Goal: Task Accomplishment & Management: Complete application form

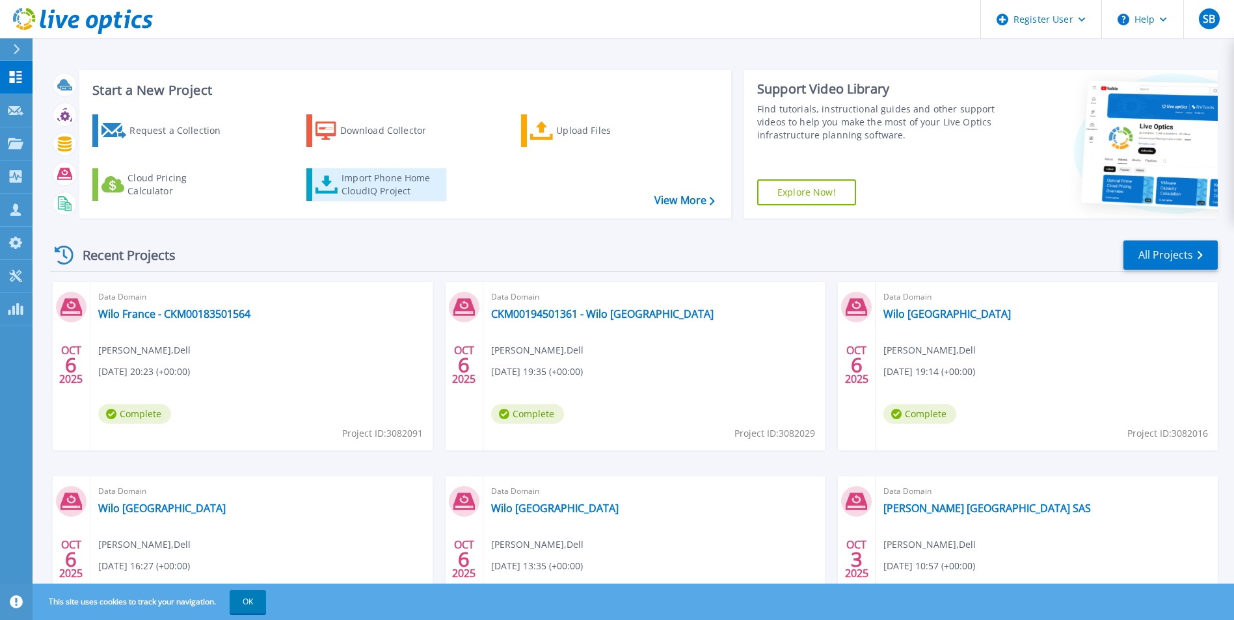
click at [370, 183] on div "Import Phone Home CloudIQ Project" at bounding box center [391, 185] width 101 height 26
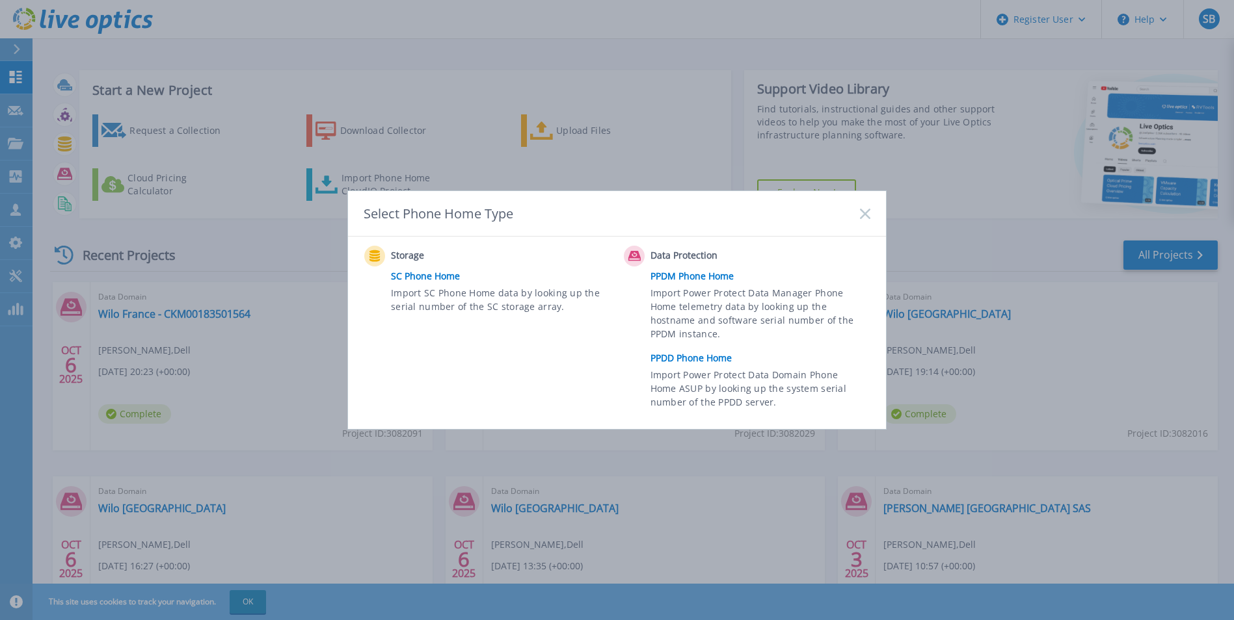
click at [668, 354] on link "PPDD Phone Home" at bounding box center [763, 359] width 226 height 20
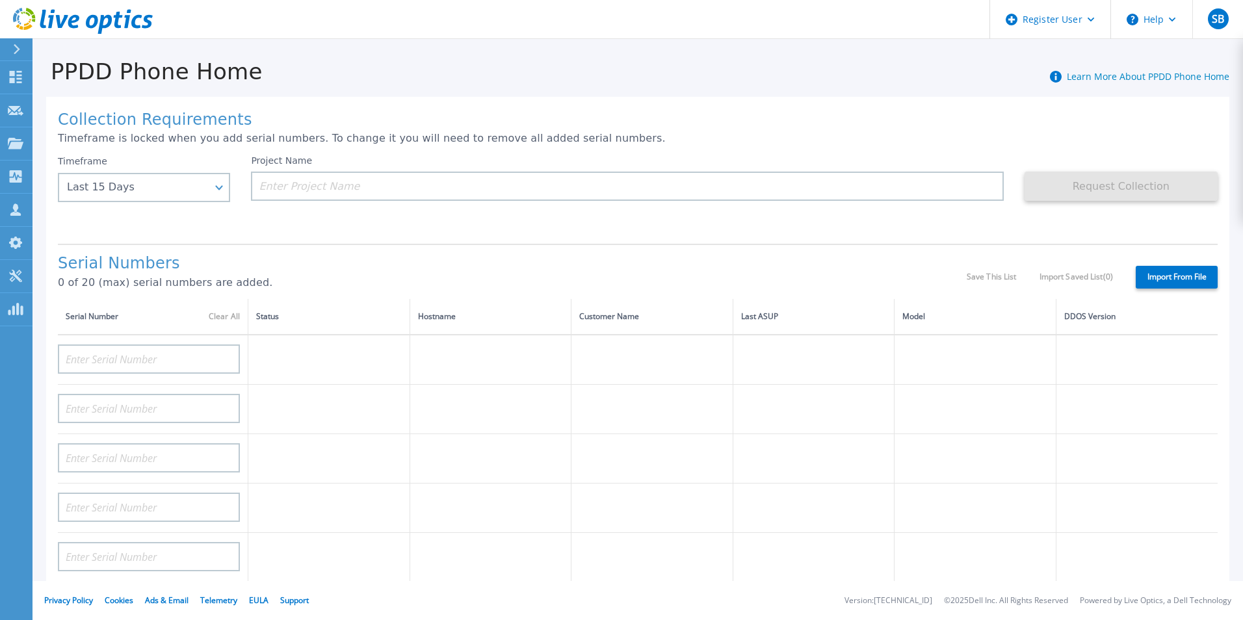
click at [193, 171] on div "Timeframe Last 15 Days Last 15 Days Last 2 Months Last 6 Months Last 1 Year Las…" at bounding box center [144, 178] width 172 height 47
click at [204, 176] on div "Last 15 Days" at bounding box center [144, 187] width 172 height 29
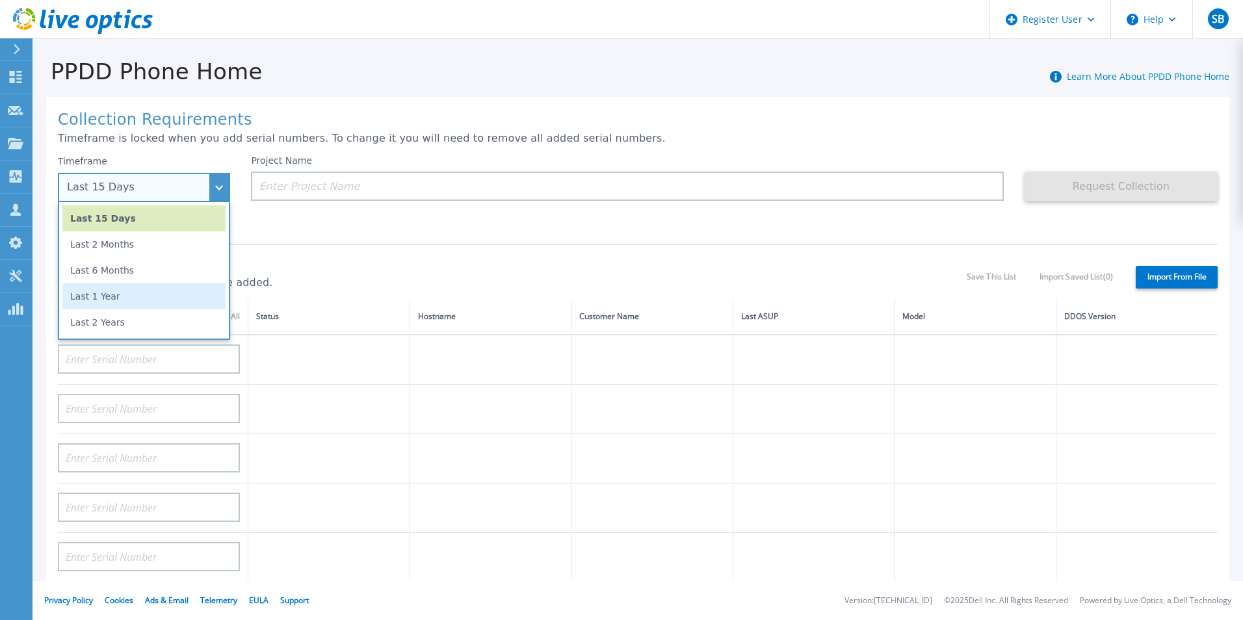
click at [152, 295] on li "Last 1 Year" at bounding box center [143, 297] width 163 height 26
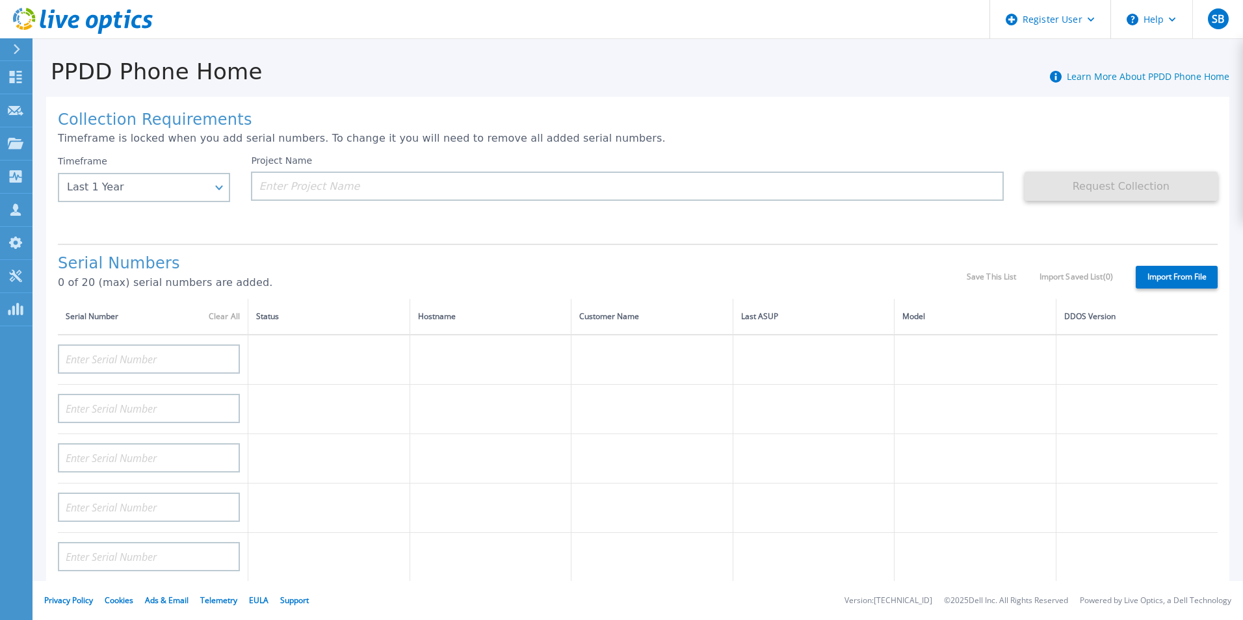
click at [360, 202] on div "Project Name" at bounding box center [637, 194] width 773 height 78
click at [363, 185] on input at bounding box center [627, 186] width 752 height 29
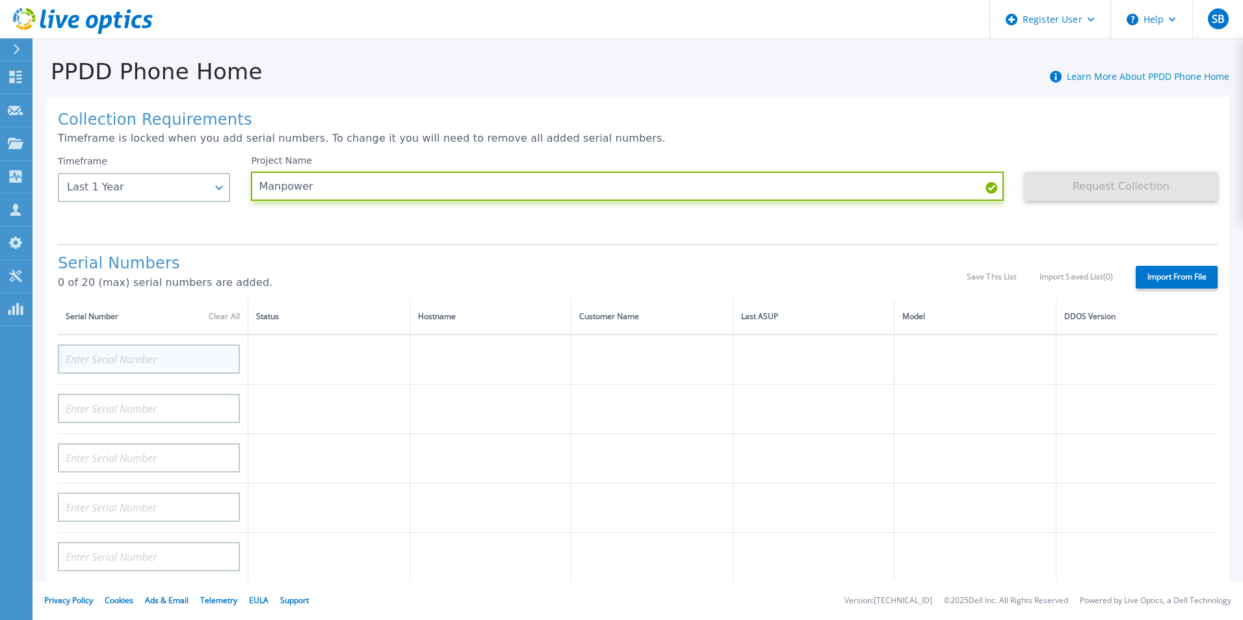
type input "Manpower"
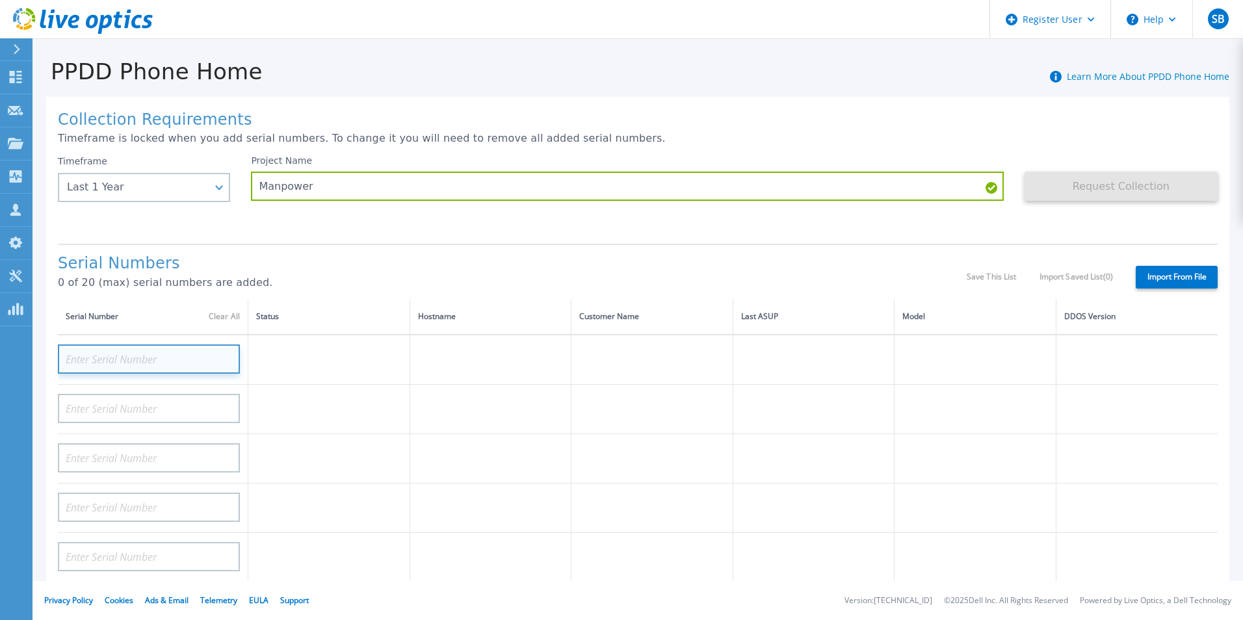
click at [180, 358] on input at bounding box center [149, 359] width 182 height 29
paste input "CKM00200302337"
type input "CKM00200302337"
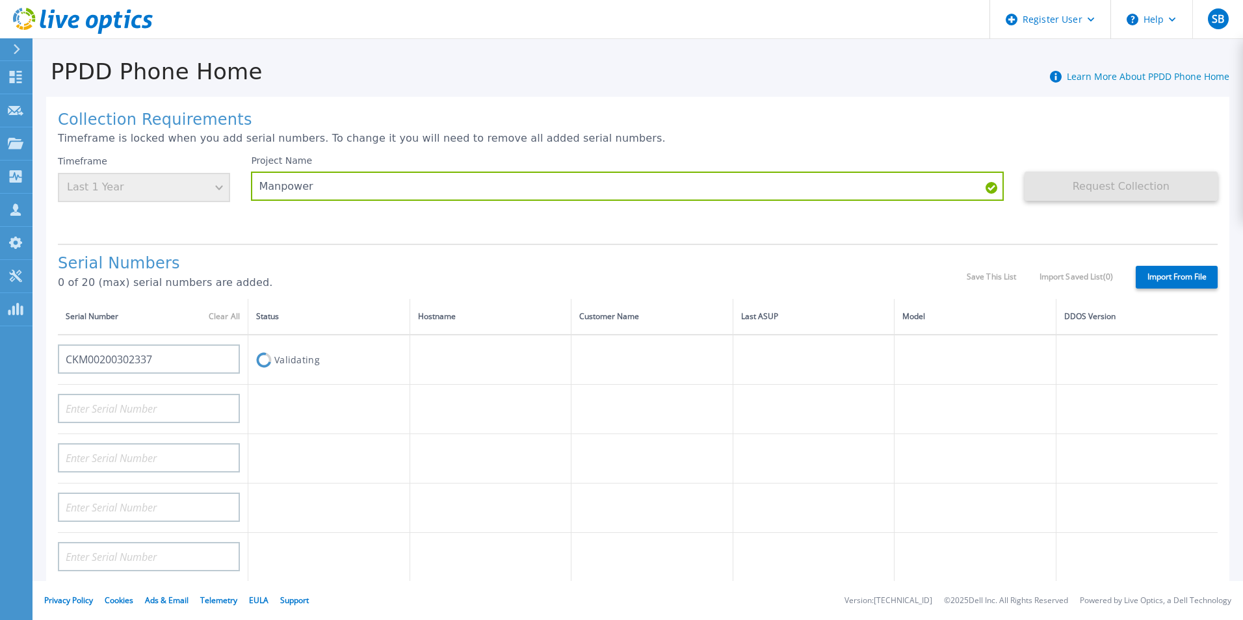
click at [473, 271] on h1 "Serial Numbers" at bounding box center [512, 264] width 909 height 18
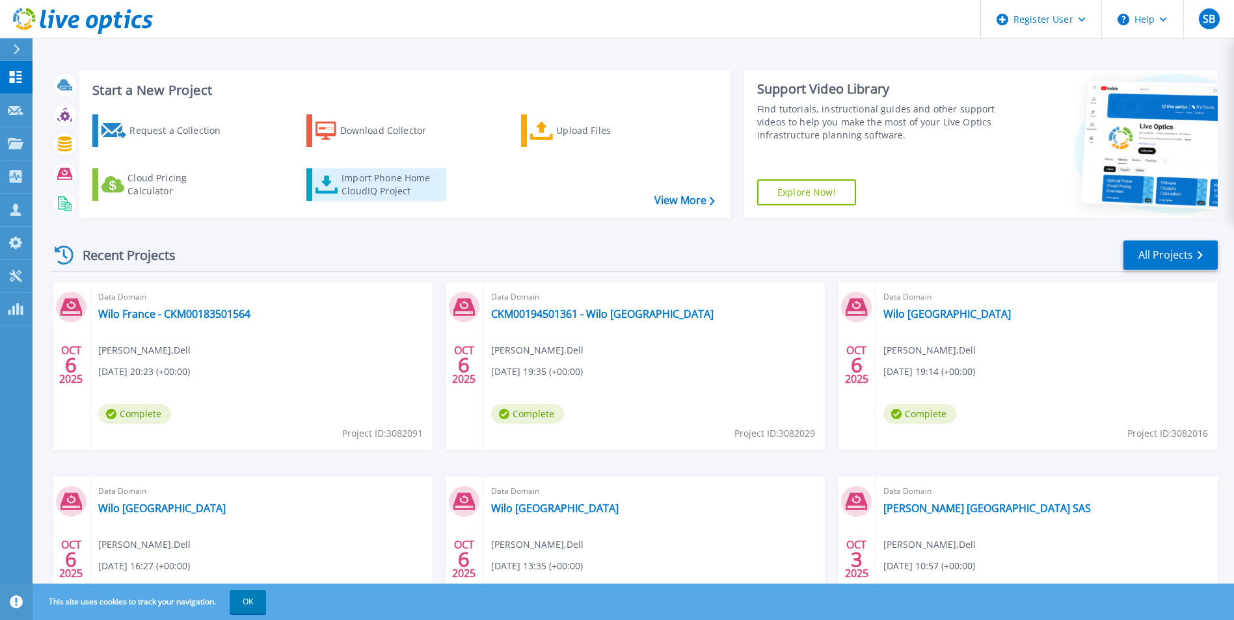
click at [417, 188] on div "Import Phone Home CloudIQ Project" at bounding box center [391, 185] width 101 height 26
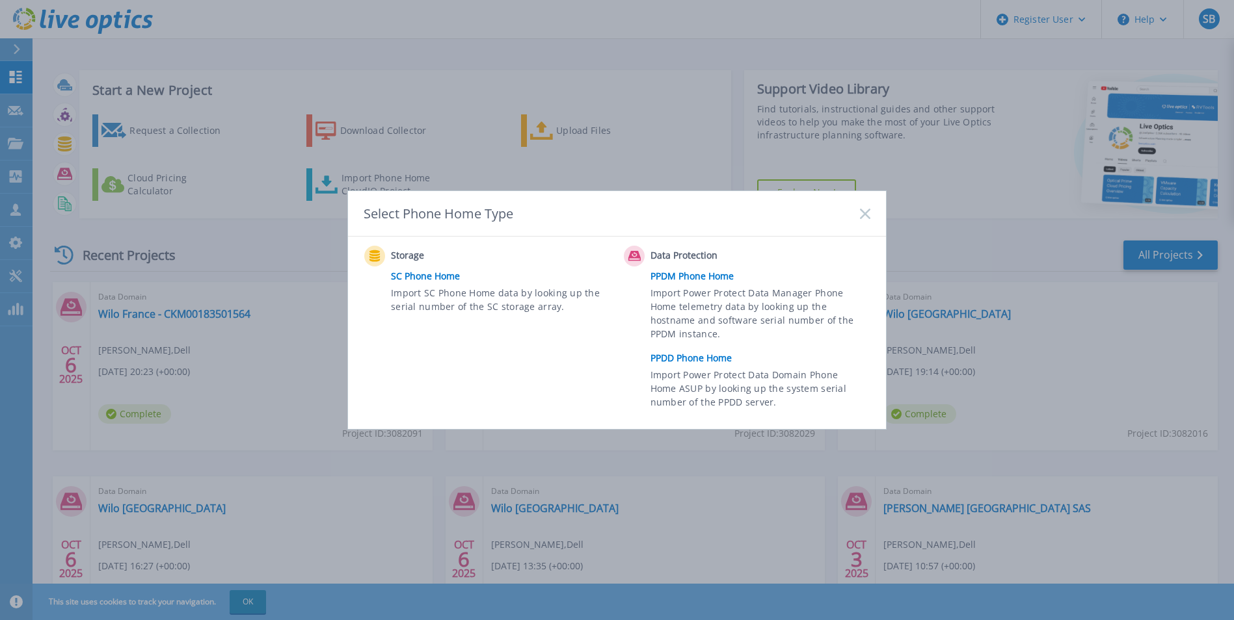
click at [724, 357] on link "PPDD Phone Home" at bounding box center [763, 359] width 226 height 20
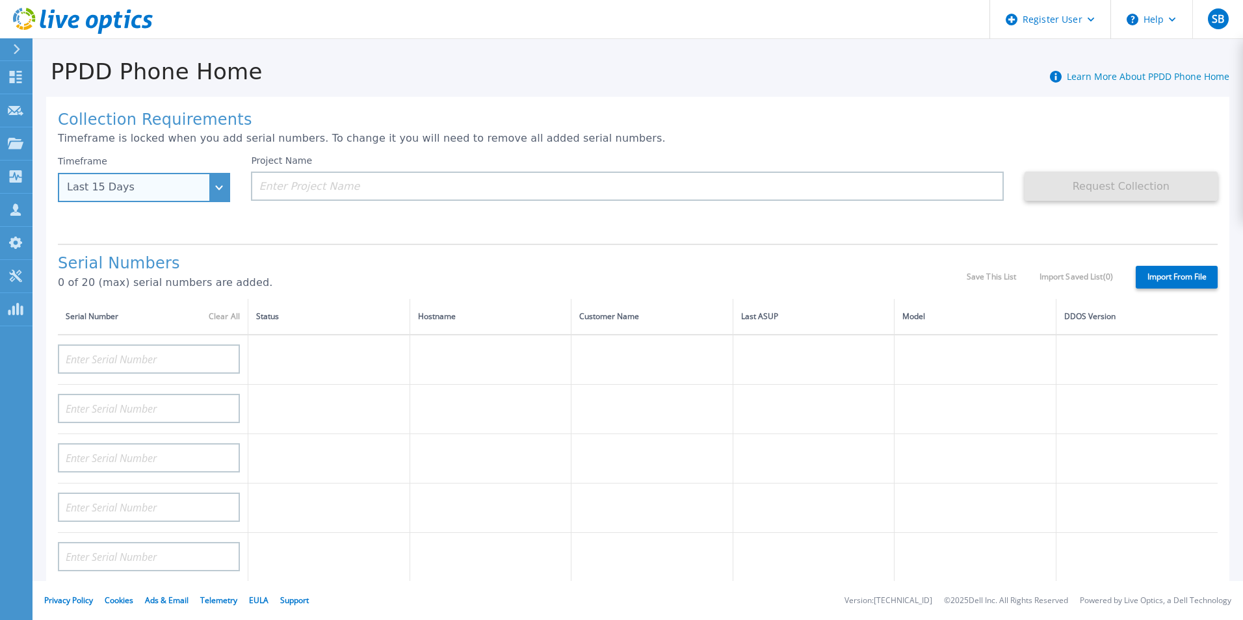
click at [217, 186] on div "Last 15 Days" at bounding box center [144, 187] width 172 height 29
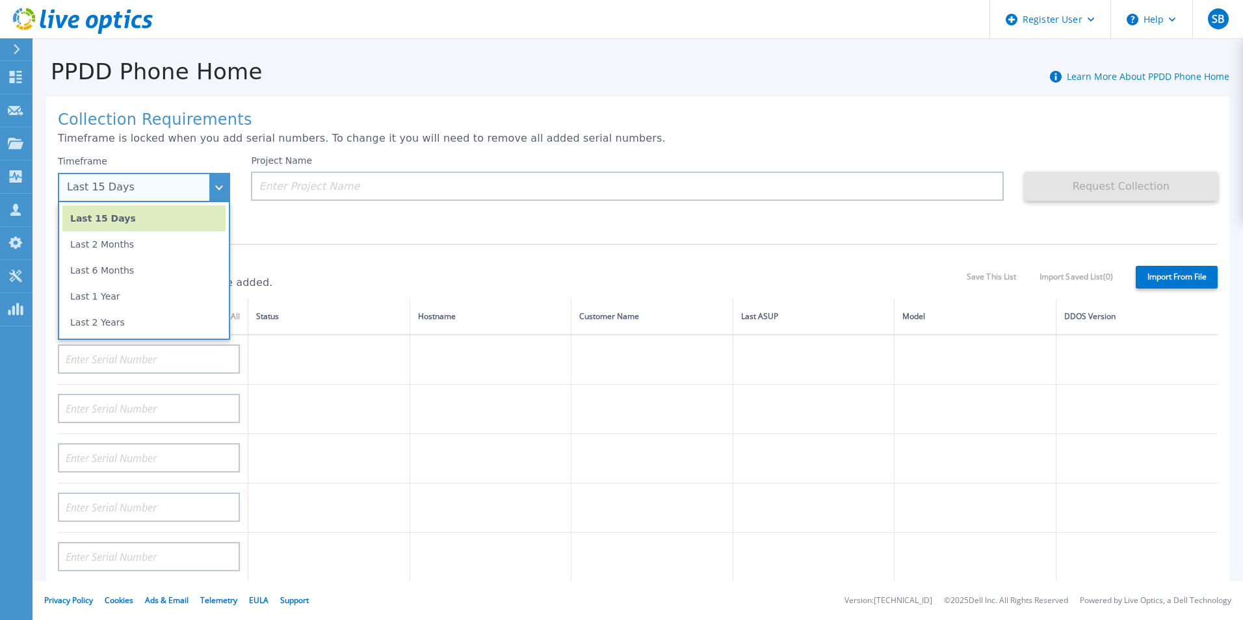
click at [187, 300] on li "Last 1 Year" at bounding box center [143, 297] width 163 height 26
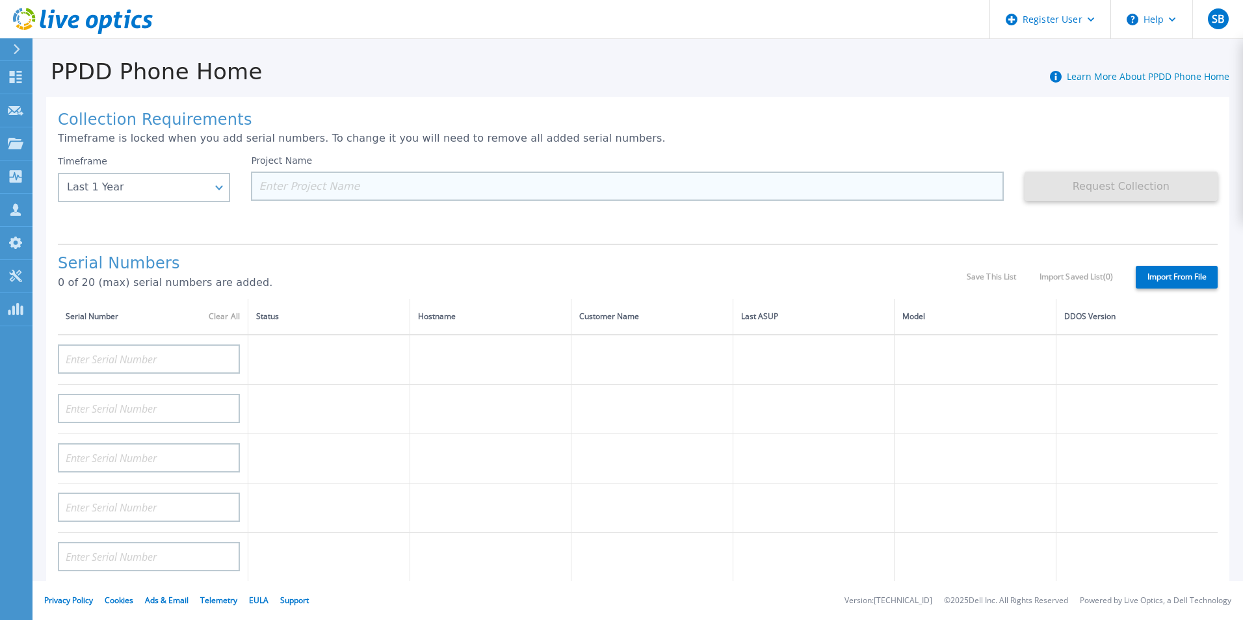
click at [347, 186] on input at bounding box center [627, 186] width 752 height 29
type input "C"
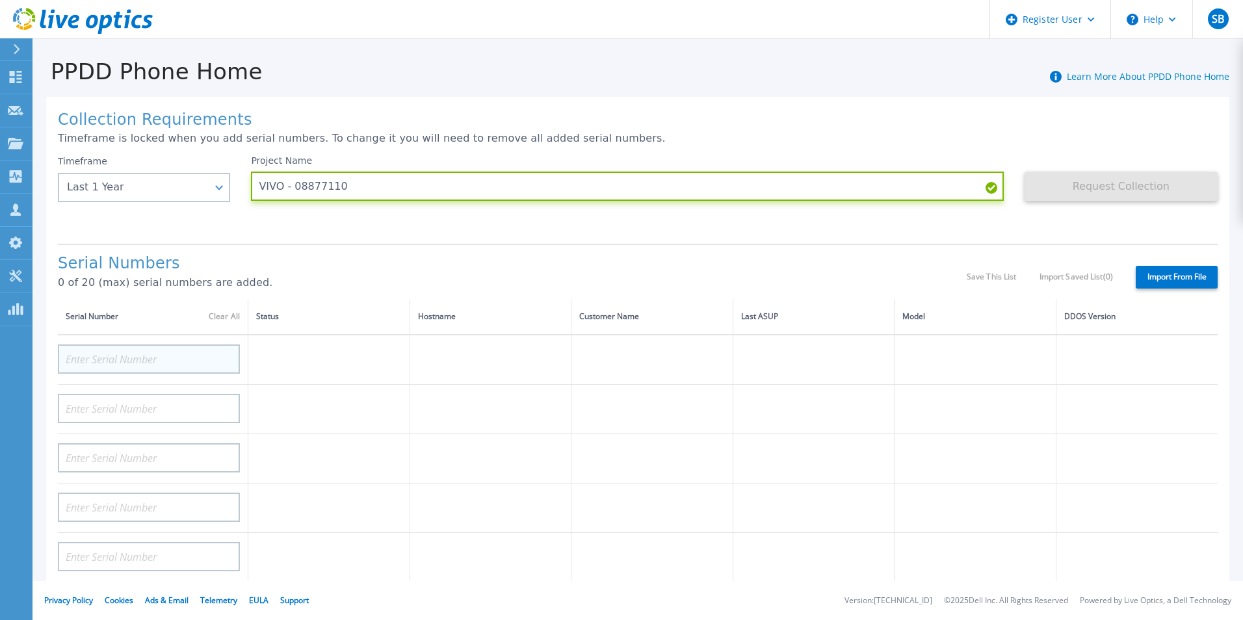
type input "VIVO - 08877110"
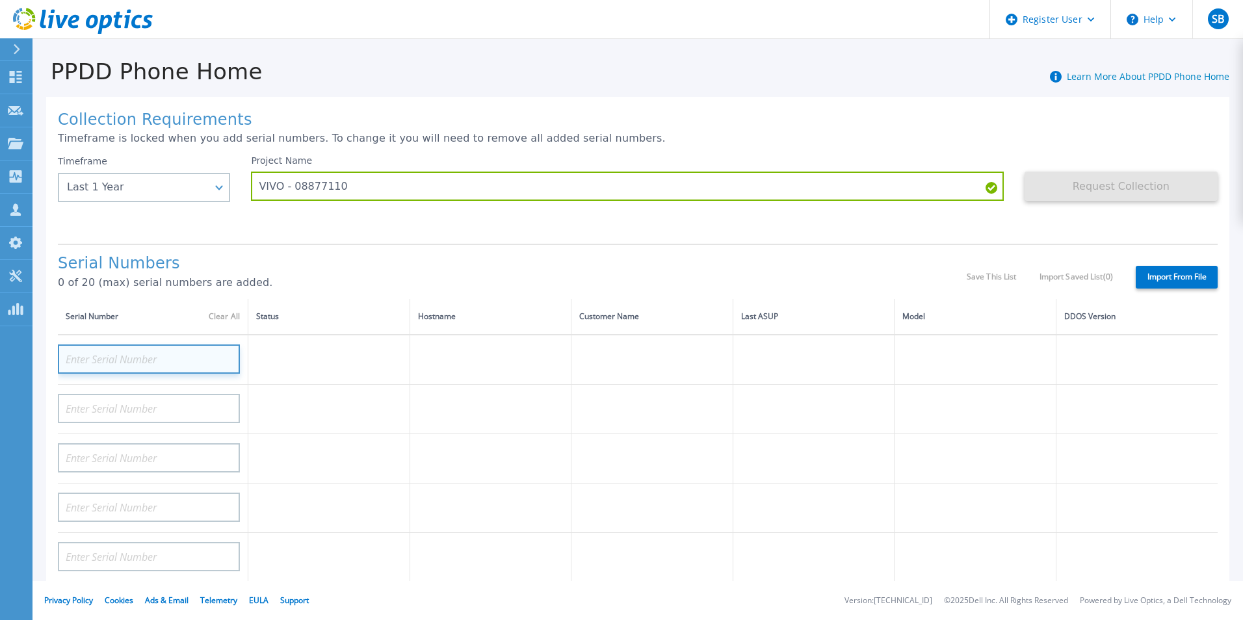
click at [198, 350] on input at bounding box center [149, 359] width 182 height 29
paste input "CKM00180401641"
type input "CKM00180401641"
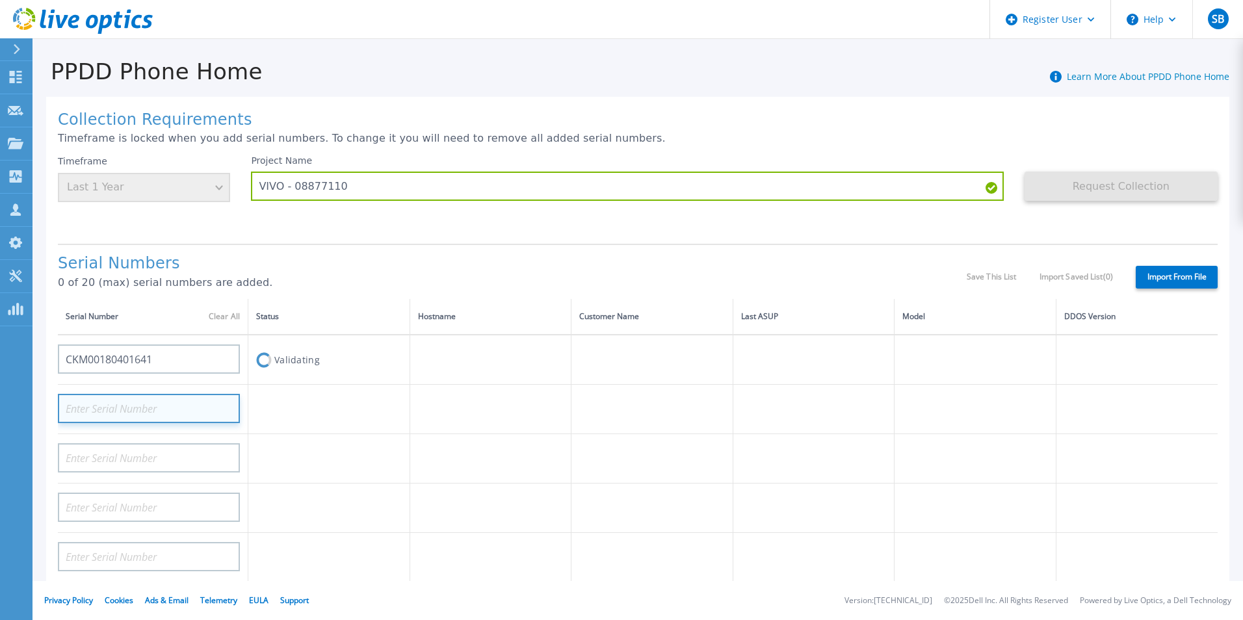
click at [163, 405] on input at bounding box center [149, 408] width 182 height 29
paste input "FC500224900023"
type input "FC500224900023"
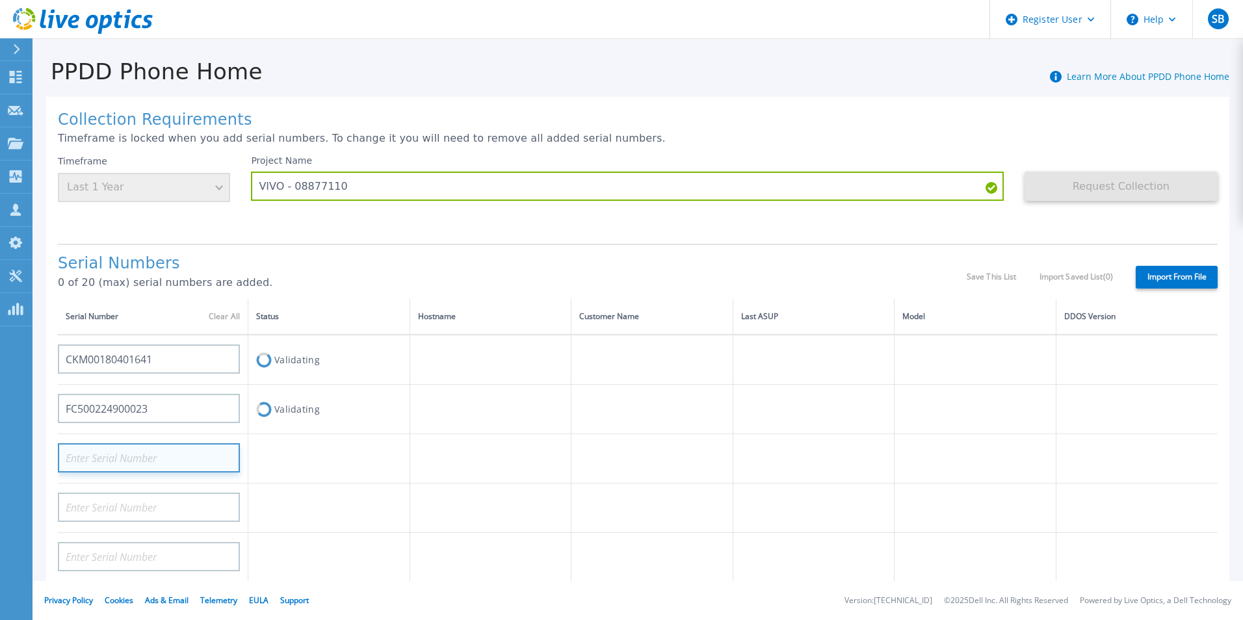
click at [204, 461] on input at bounding box center [149, 457] width 182 height 29
click at [153, 456] on input at bounding box center [149, 457] width 182 height 29
paste input "CKM00154402102"
type input "CKM00154402102"
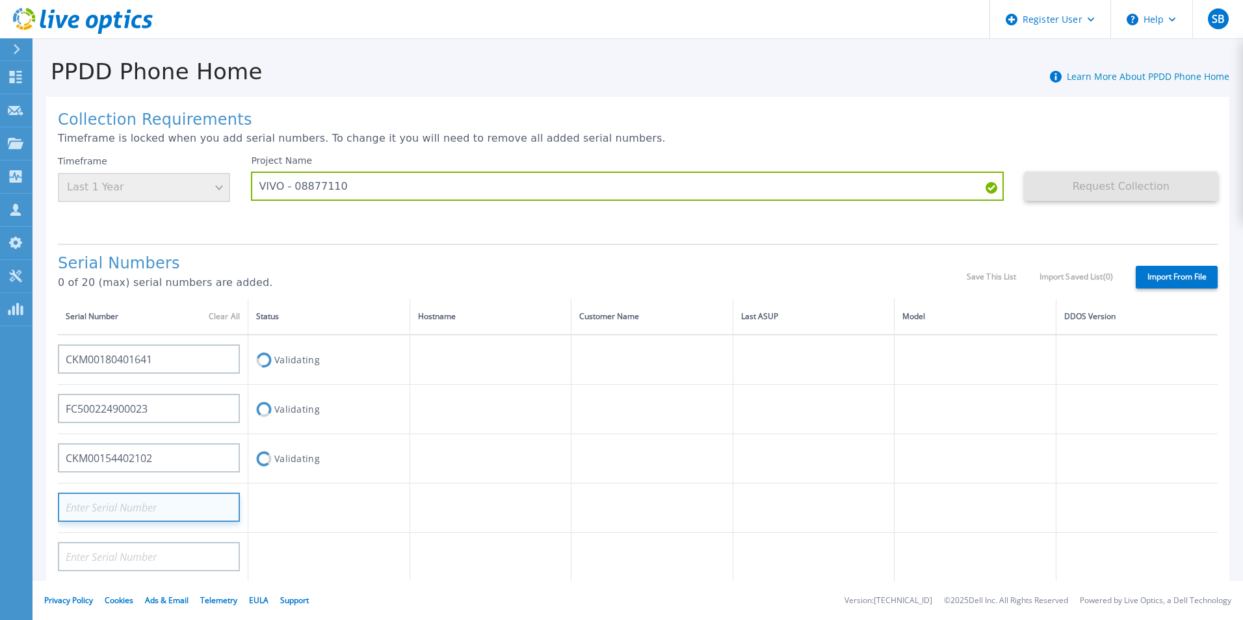
click at [132, 504] on input at bounding box center [149, 507] width 182 height 29
paste input "CKM00160200033"
type input "CKM00160200033"
click at [300, 259] on h1 "Serial Numbers" at bounding box center [512, 264] width 909 height 18
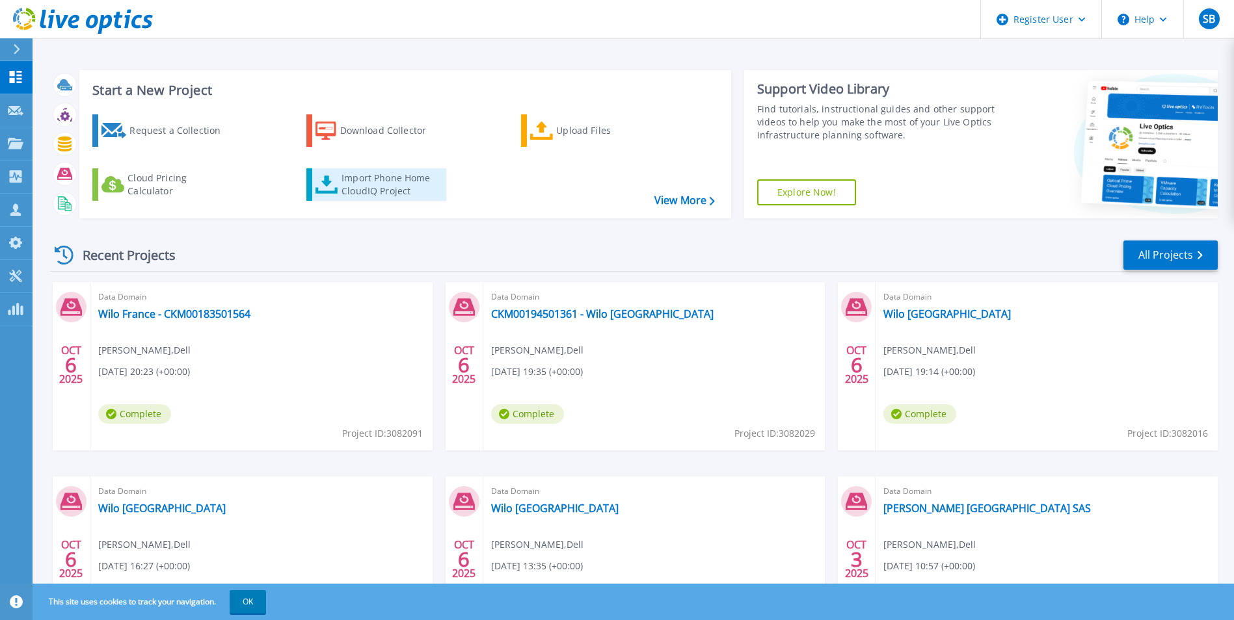
click at [348, 195] on div "Import Phone Home CloudIQ Project" at bounding box center [391, 185] width 101 height 26
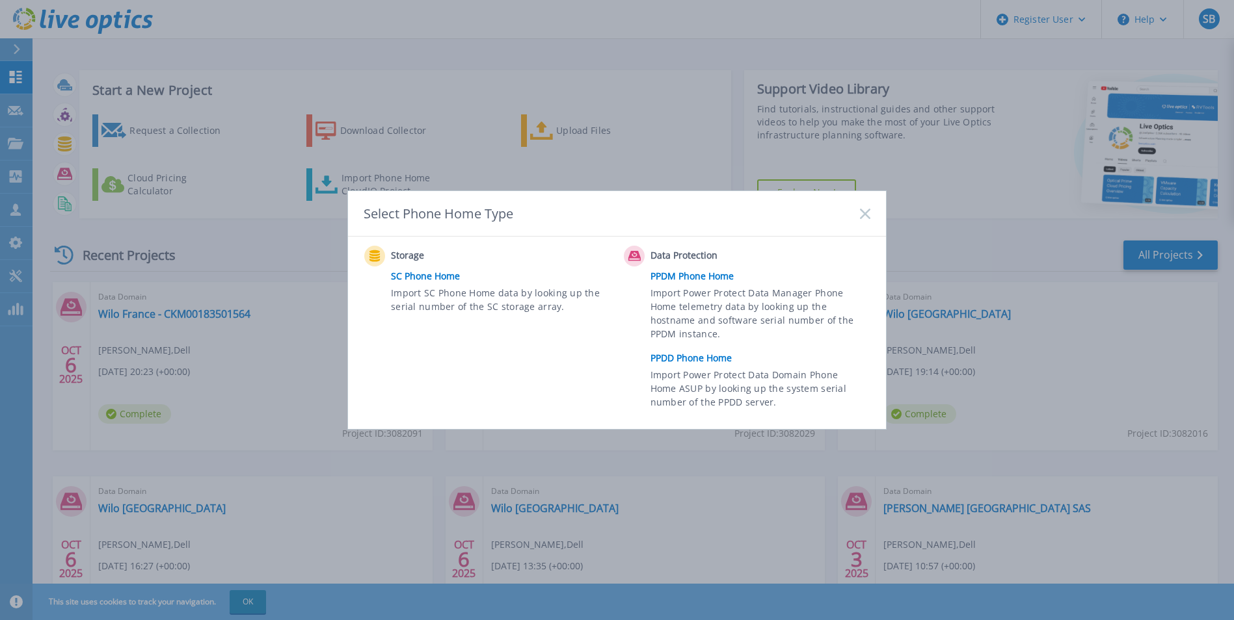
click at [721, 362] on link "PPDD Phone Home" at bounding box center [763, 359] width 226 height 20
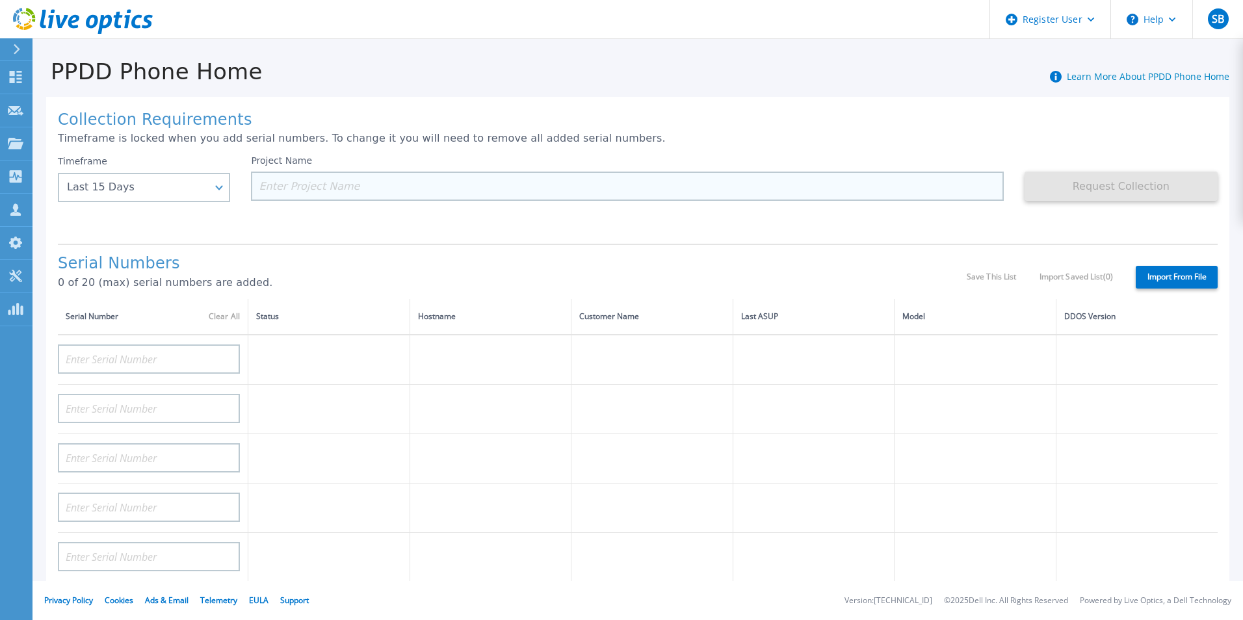
click at [300, 174] on input at bounding box center [627, 186] width 752 height 29
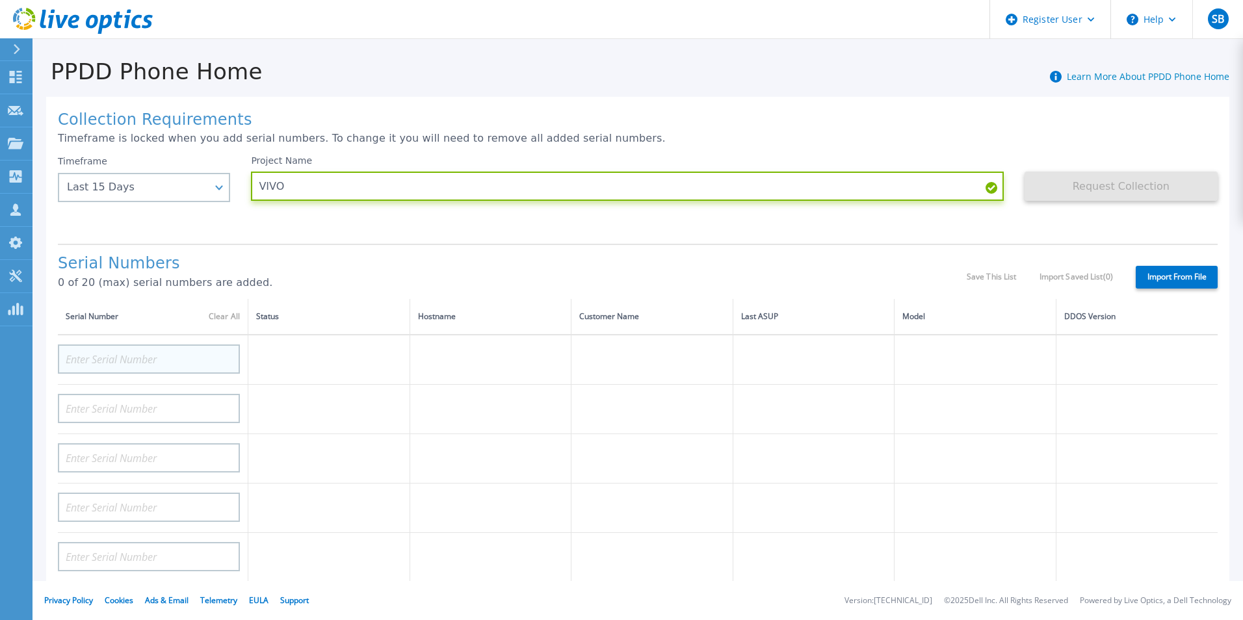
type input "VIVO"
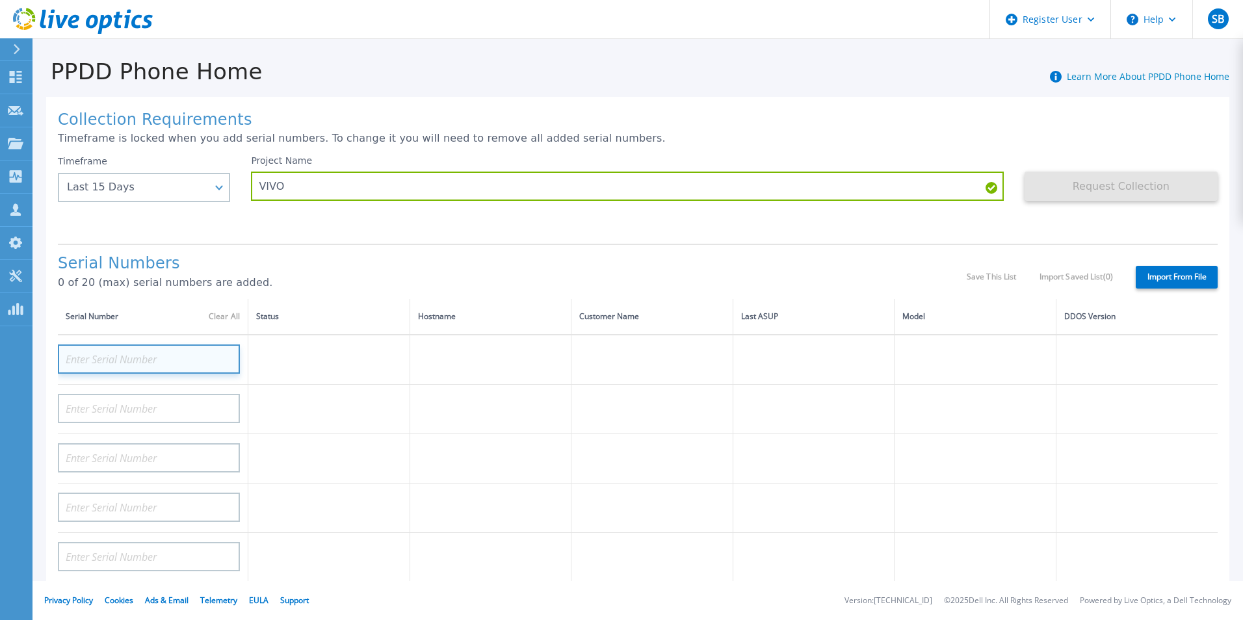
click at [213, 356] on input at bounding box center [149, 359] width 182 height 29
paste input "FC500224800022"
type input "FC500224800022"
click at [271, 213] on div "Project Name VIVO" at bounding box center [637, 194] width 773 height 78
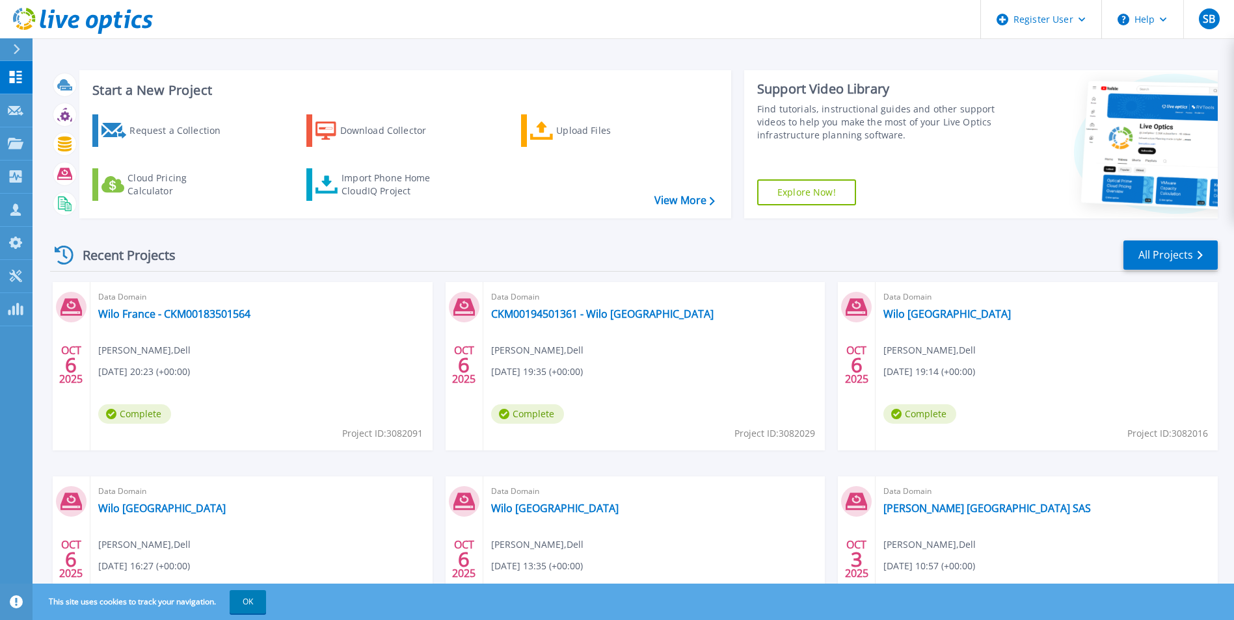
click at [462, 88] on h3 "Start a New Project" at bounding box center [403, 90] width 622 height 14
drag, startPoint x: 360, startPoint y: 157, endPoint x: 366, endPoint y: 170, distance: 14.5
click at [360, 157] on div "Request a Collection Download Collector Upload Files Cloud Pricing Calculator I…" at bounding box center [403, 158] width 642 height 108
click at [366, 170] on link "Import Phone Home CloudIQ Project" at bounding box center [376, 184] width 140 height 33
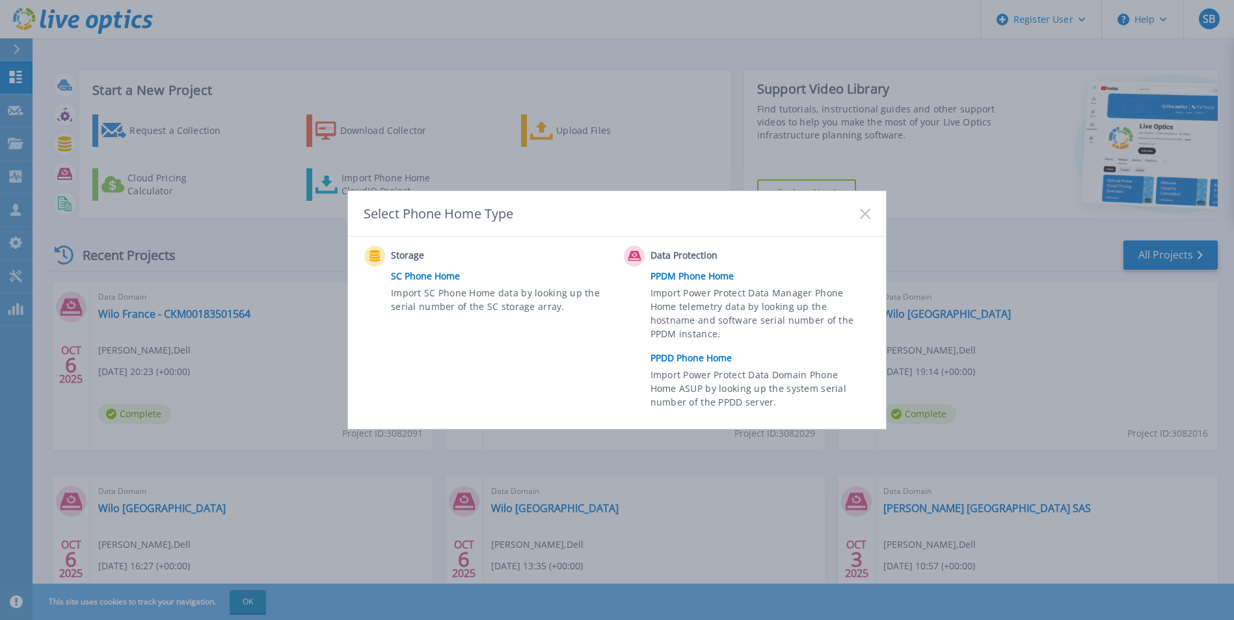
click at [696, 354] on link "PPDD Phone Home" at bounding box center [763, 359] width 226 height 20
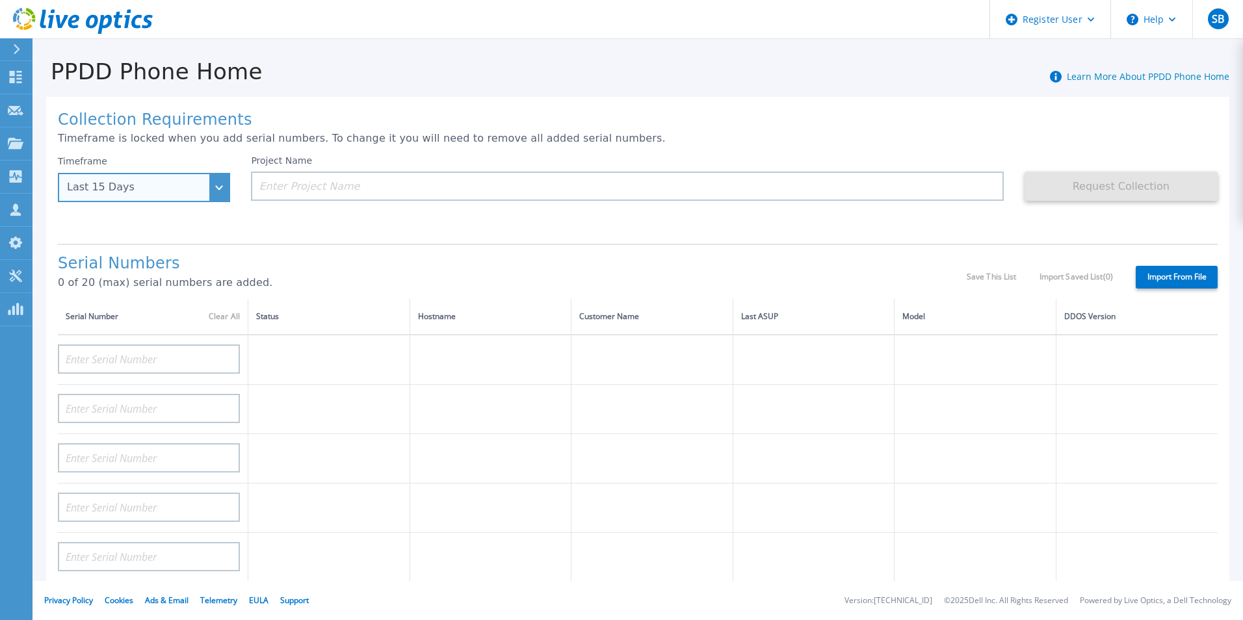
click at [200, 198] on div "Last 15 Days" at bounding box center [144, 187] width 172 height 29
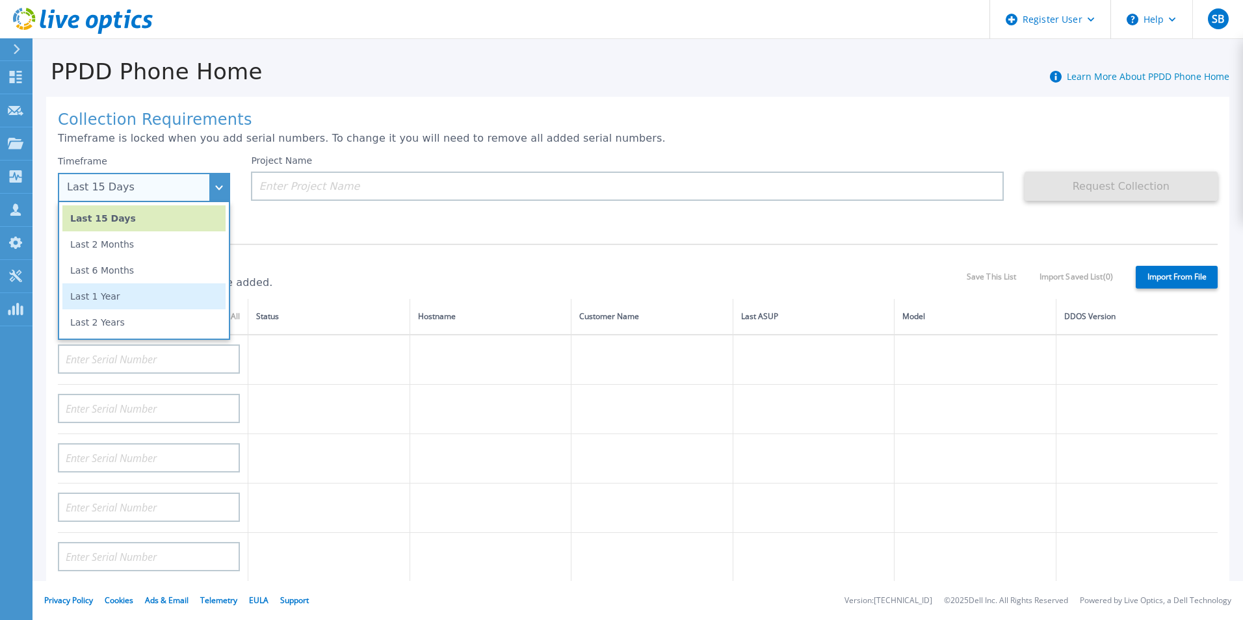
click at [159, 304] on li "Last 1 Year" at bounding box center [143, 297] width 163 height 26
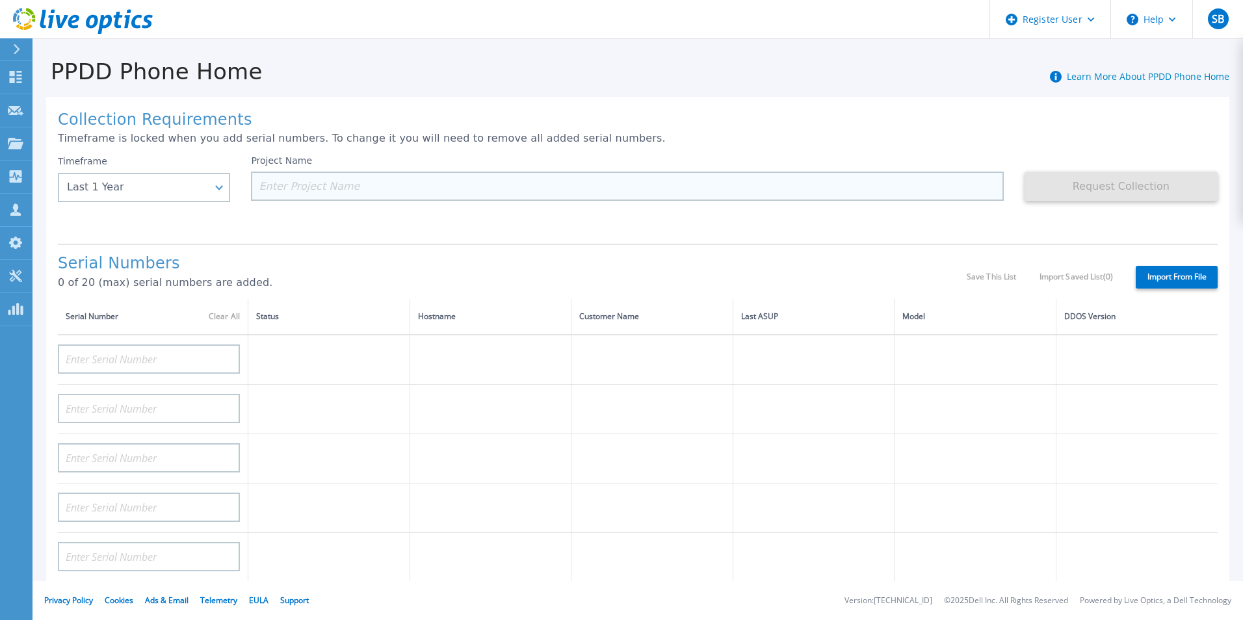
click at [365, 192] on input at bounding box center [627, 186] width 752 height 29
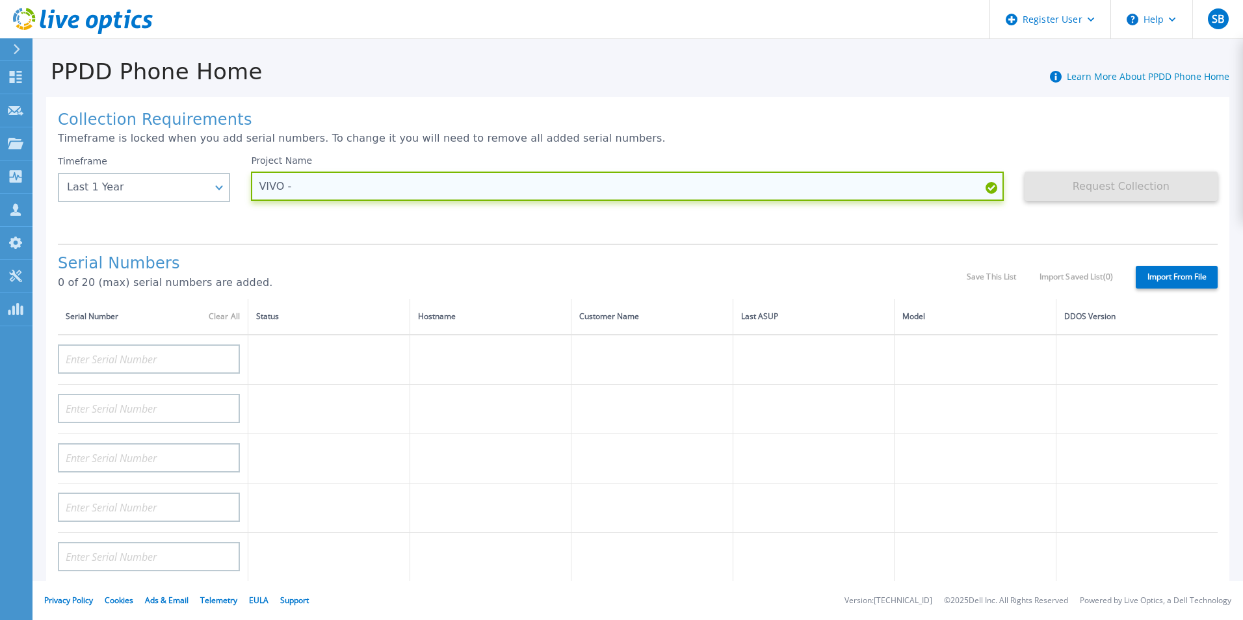
click at [289, 179] on input "VIVO -" at bounding box center [627, 186] width 752 height 29
click at [298, 185] on input "VIVO -" at bounding box center [627, 186] width 752 height 29
paste input "08877110"
type input "VIVO - 08877110"
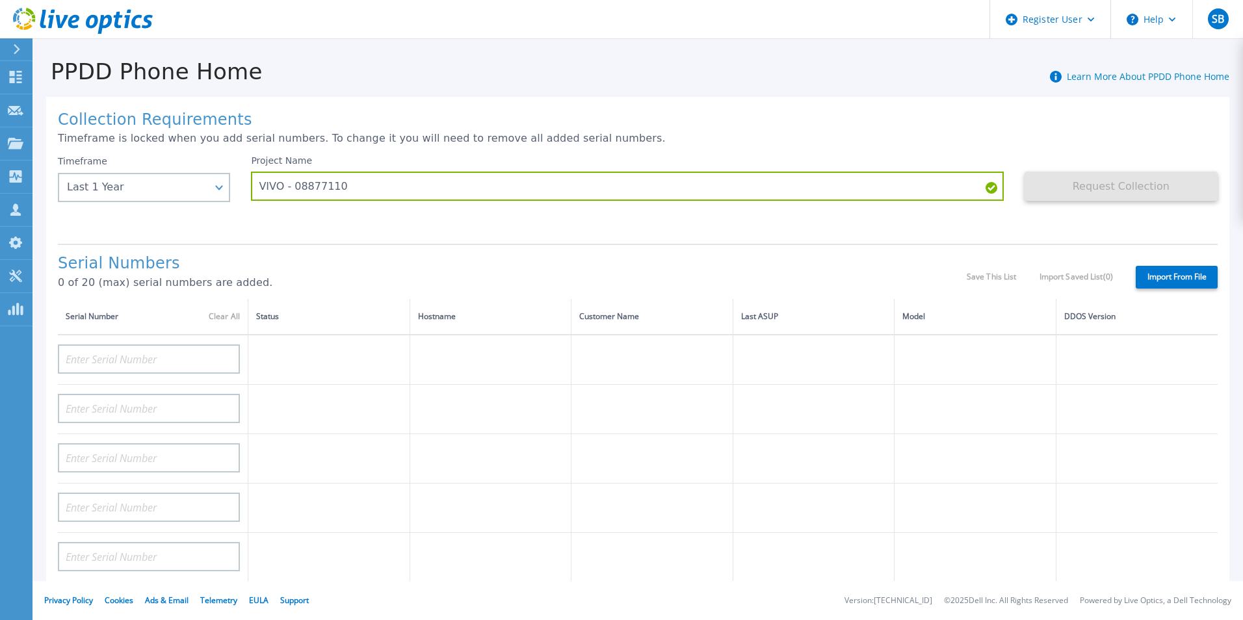
click at [355, 240] on div "Collection Requirements Timeframe is locked when you add serial numbers. To cha…" at bounding box center [637, 464] width 1183 height 735
click at [179, 354] on input at bounding box center [149, 359] width 182 height 29
paste input "CKM00180401641"
type input "CKM00180401641"
click at [287, 268] on h1 "Serial Numbers" at bounding box center [512, 264] width 909 height 18
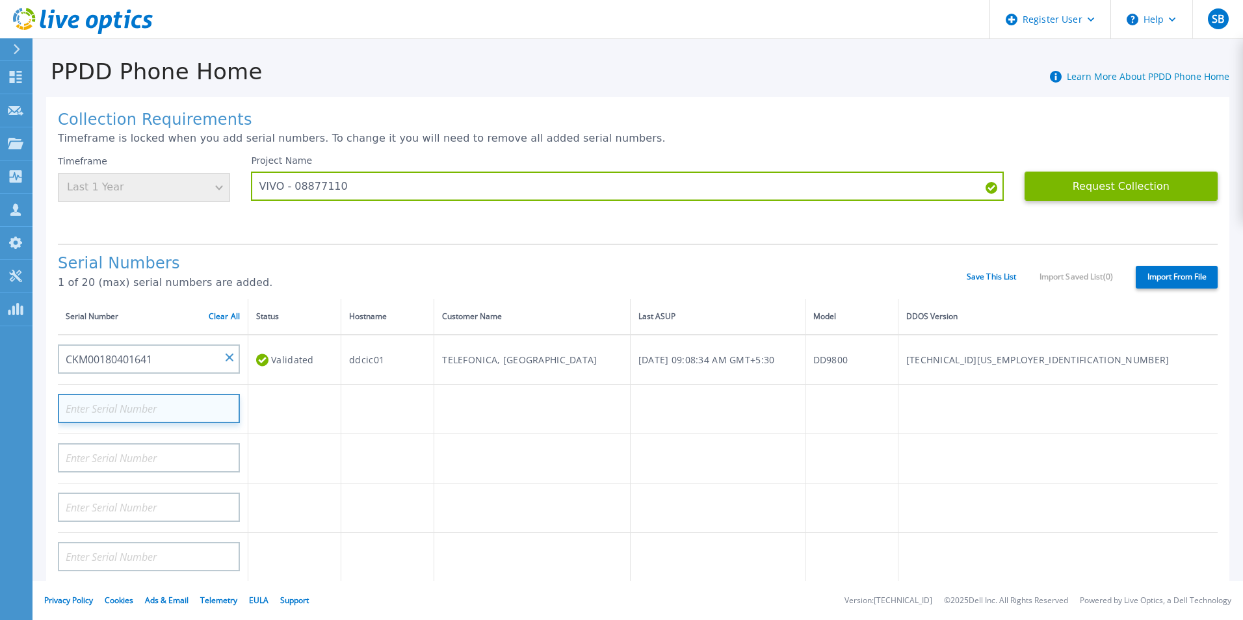
click at [173, 414] on input at bounding box center [149, 408] width 182 height 29
paste input "FC500224900023"
type input "FC500224900023"
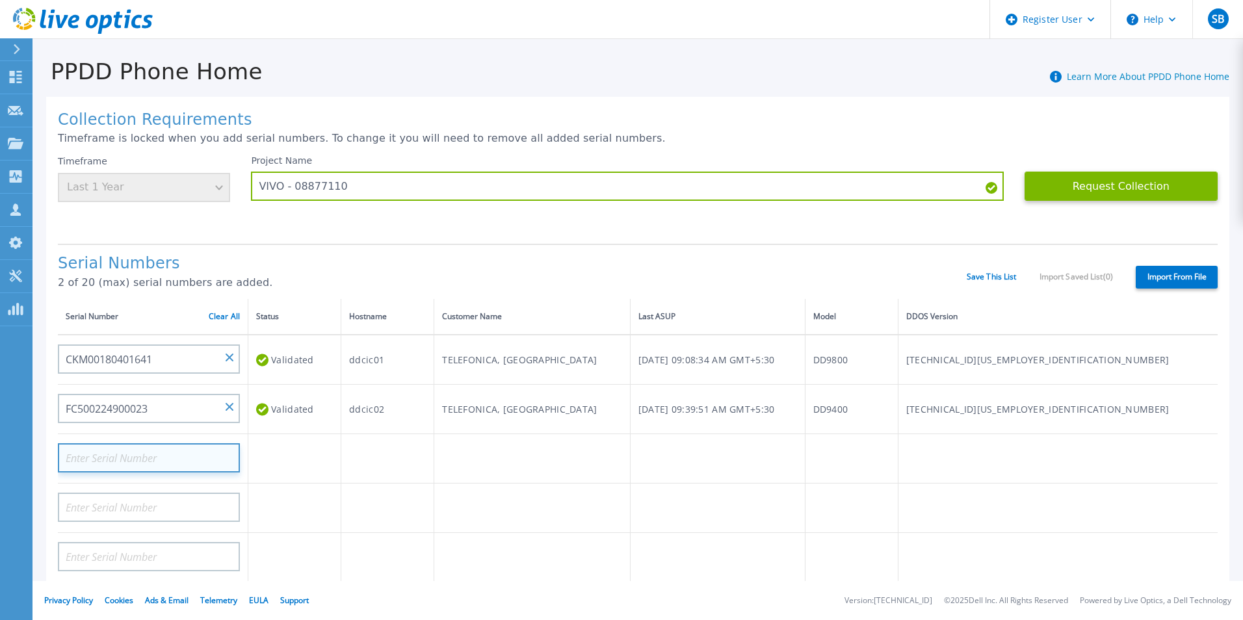
click at [179, 451] on input at bounding box center [149, 457] width 182 height 29
paste input "CKM00154402102"
type input "CKM00154402102"
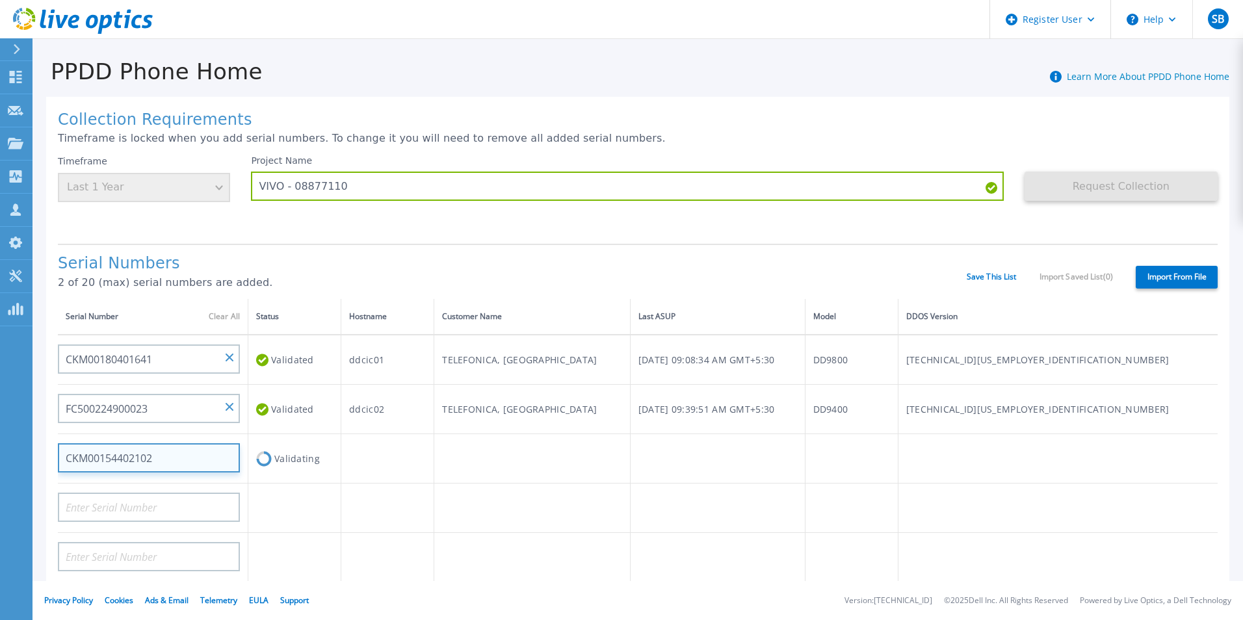
click at [177, 473] on input "CKM00154402102" at bounding box center [149, 457] width 182 height 29
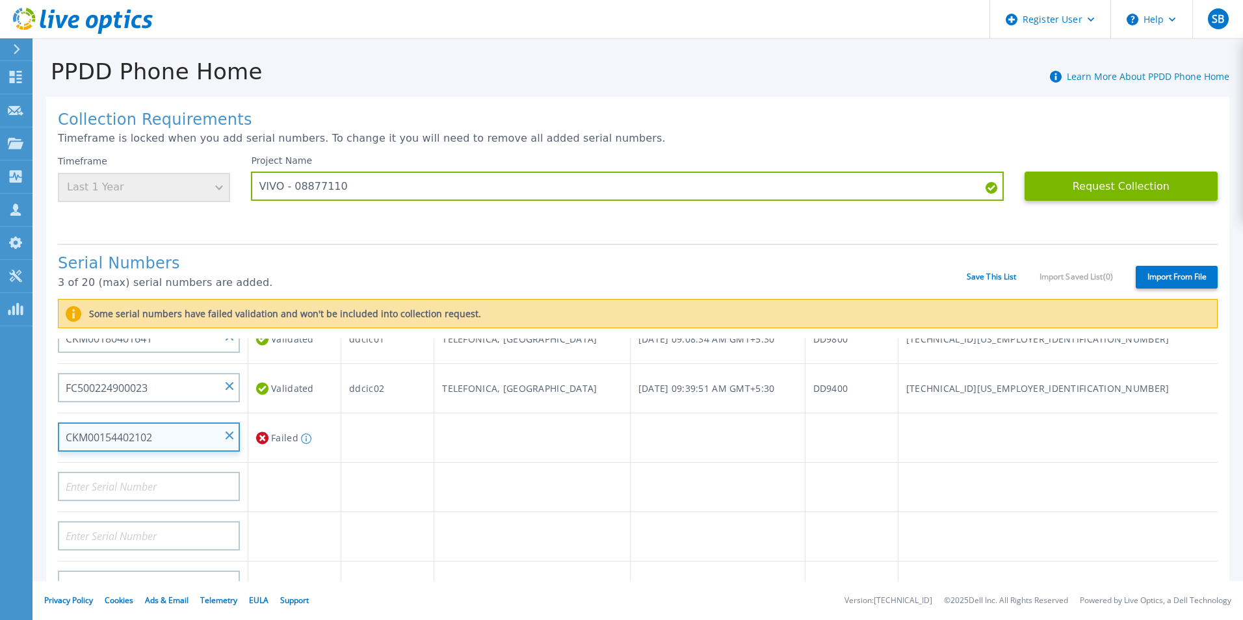
scroll to position [130, 0]
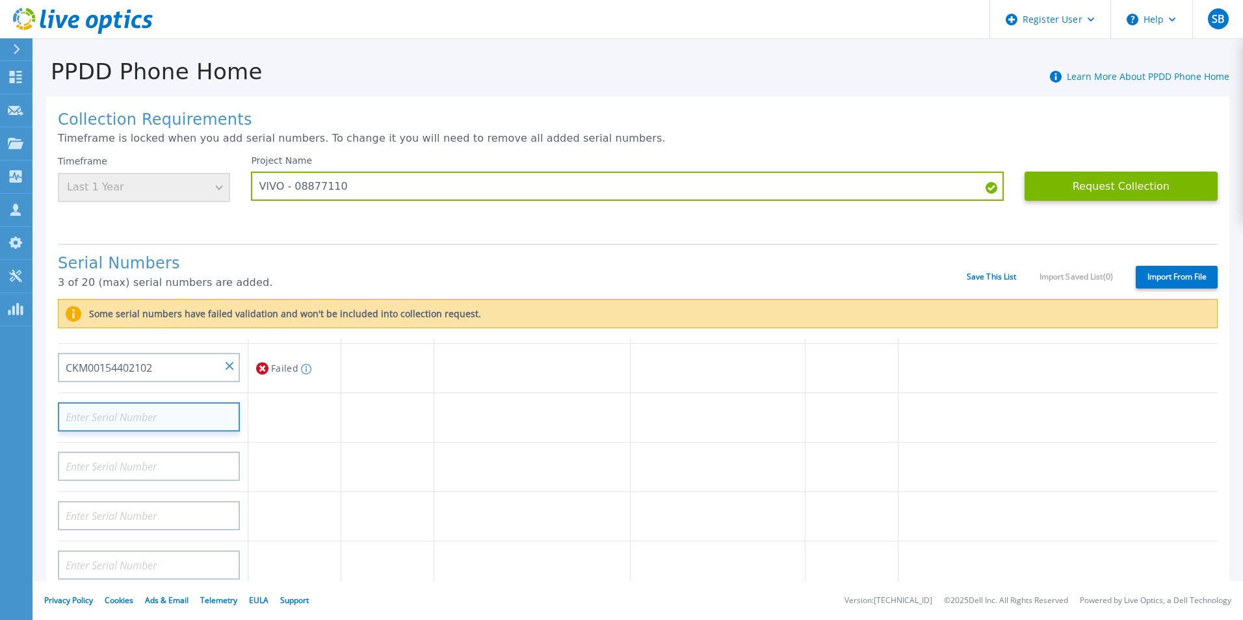
click at [146, 423] on input at bounding box center [149, 417] width 182 height 29
paste input "CKM00160200033"
type input "CKM00160200033"
click at [412, 466] on td at bounding box center [387, 467] width 93 height 49
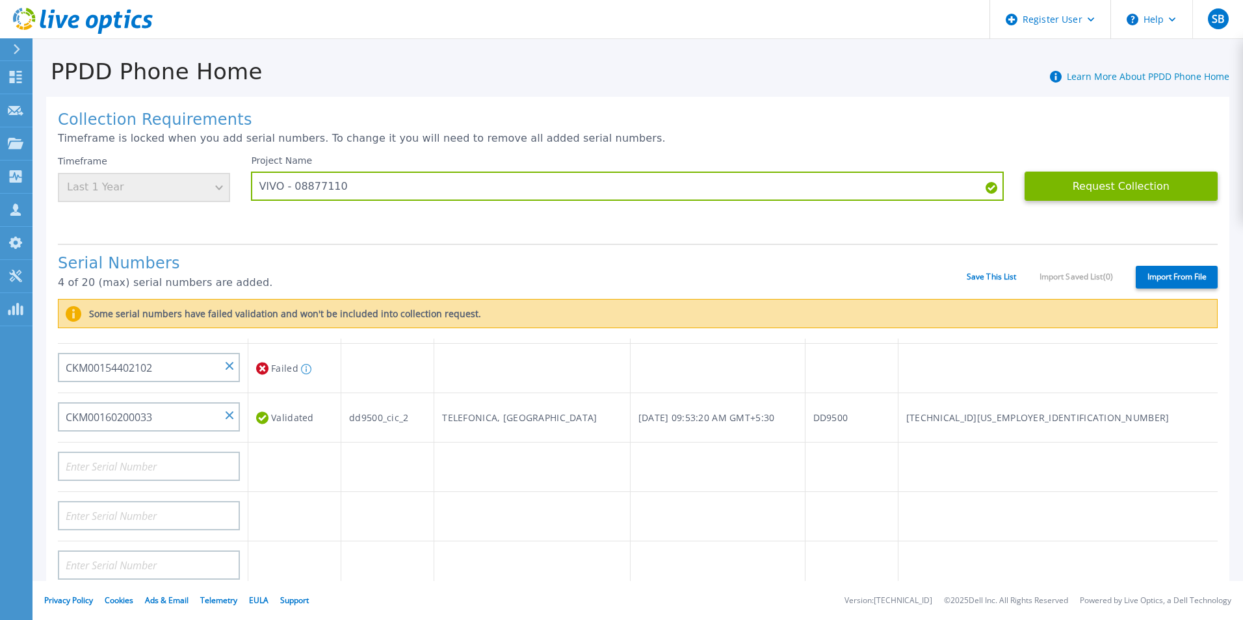
scroll to position [0, 0]
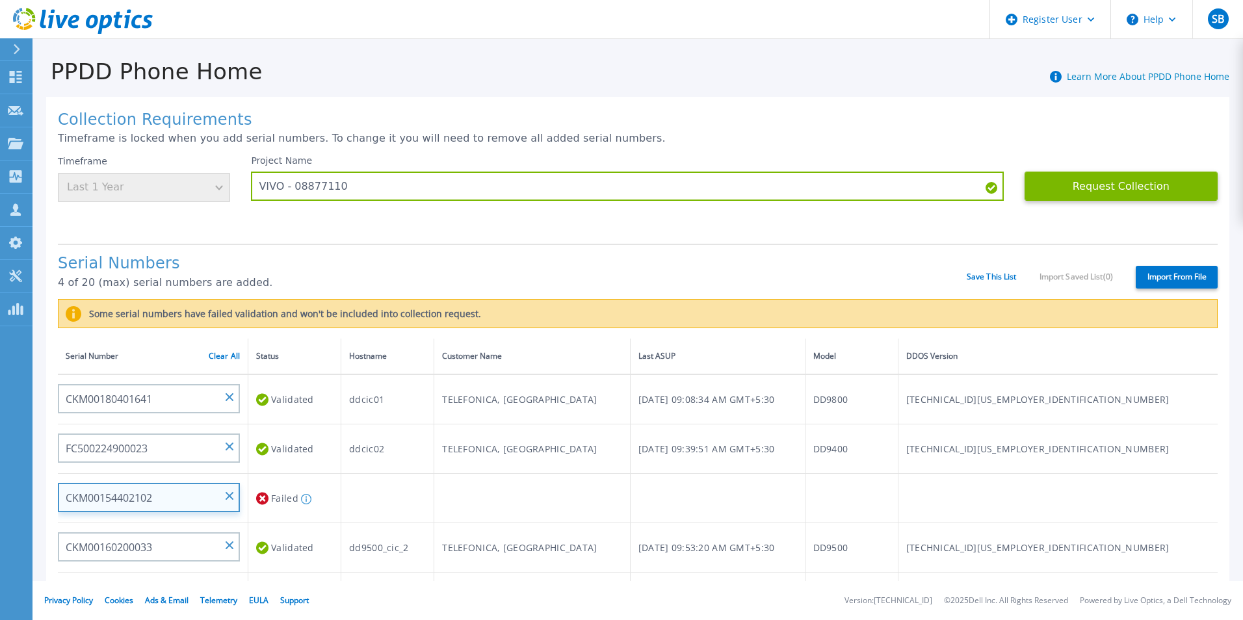
click at [232, 501] on input "CKM00154402102" at bounding box center [149, 497] width 182 height 29
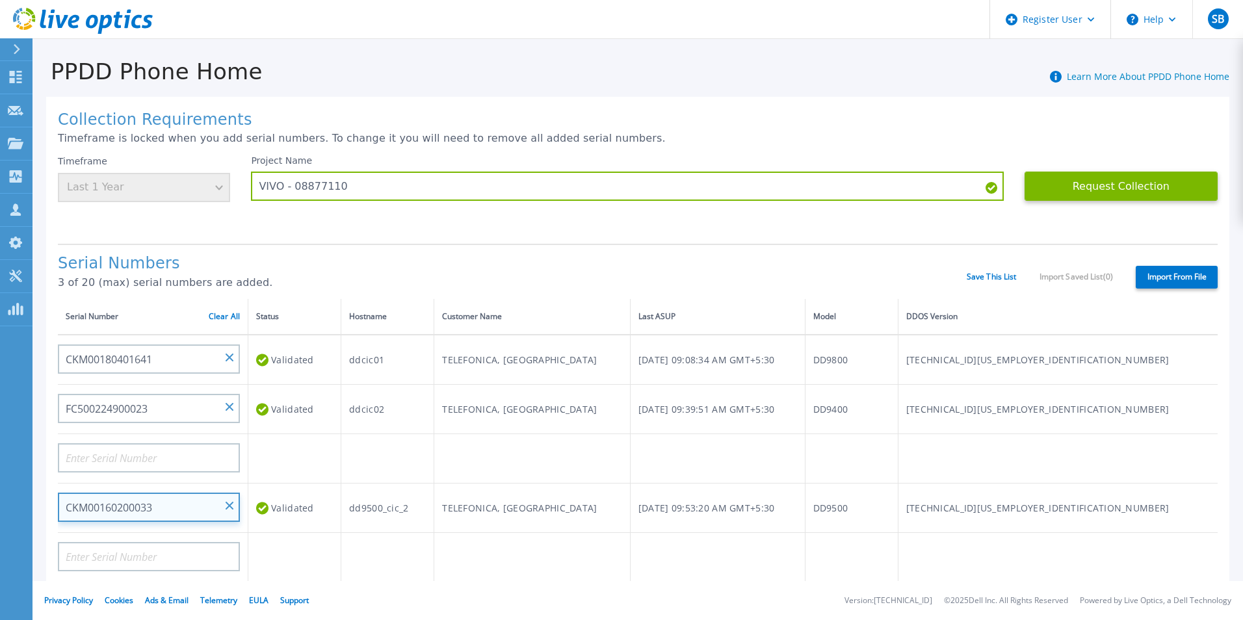
click at [163, 499] on input "CKM00160200033" at bounding box center [149, 507] width 182 height 29
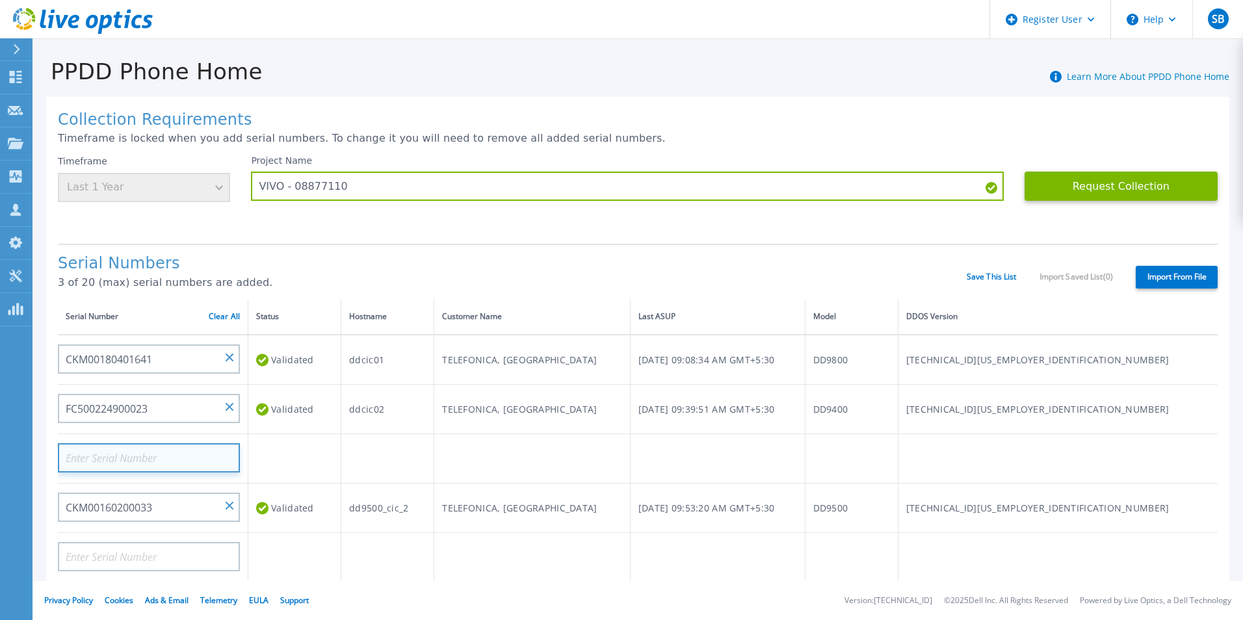
click at [136, 463] on input at bounding box center [149, 457] width 182 height 29
paste input "CKM00160200033"
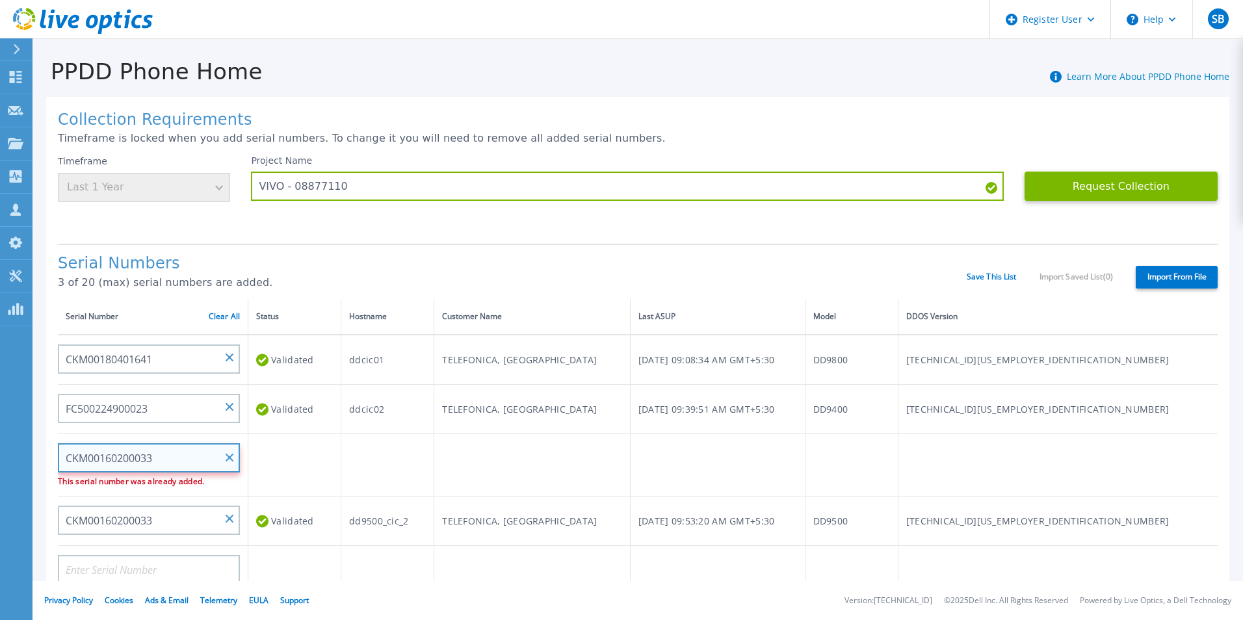
type input "CKM00160200033"
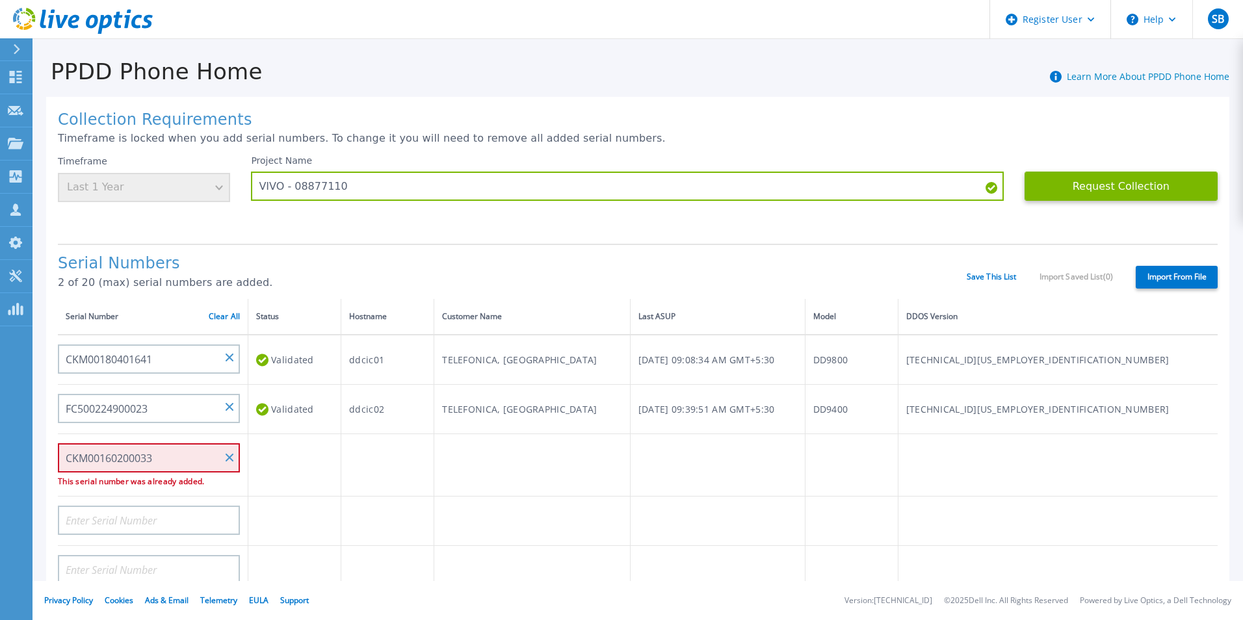
click at [295, 465] on td at bounding box center [294, 465] width 93 height 62
click at [191, 455] on input "CKM00160200033" at bounding box center [149, 457] width 182 height 29
type input "CKM00160200033"
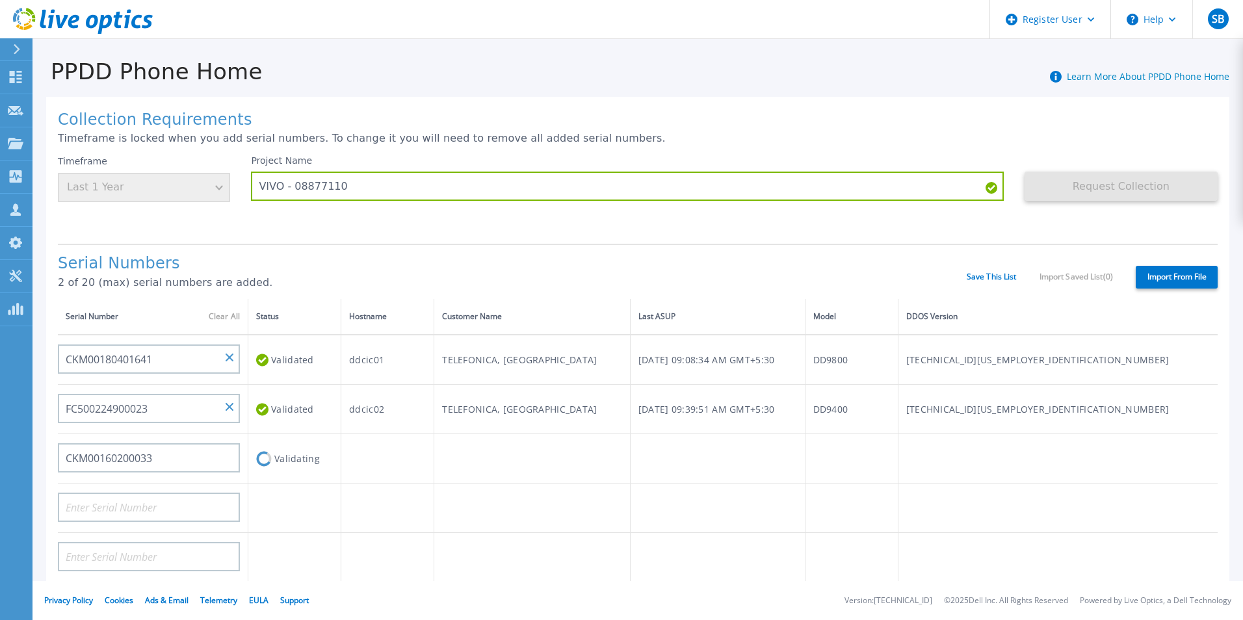
click at [400, 479] on td at bounding box center [387, 458] width 93 height 49
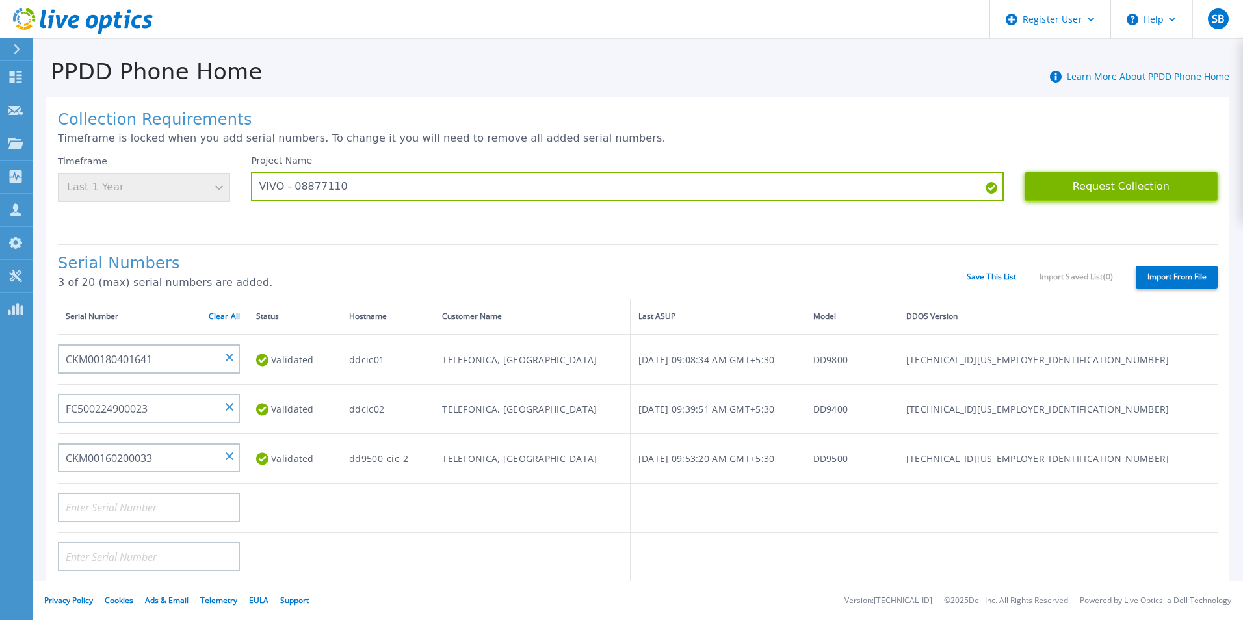
click at [1158, 182] on button "Request Collection" at bounding box center [1121, 186] width 193 height 29
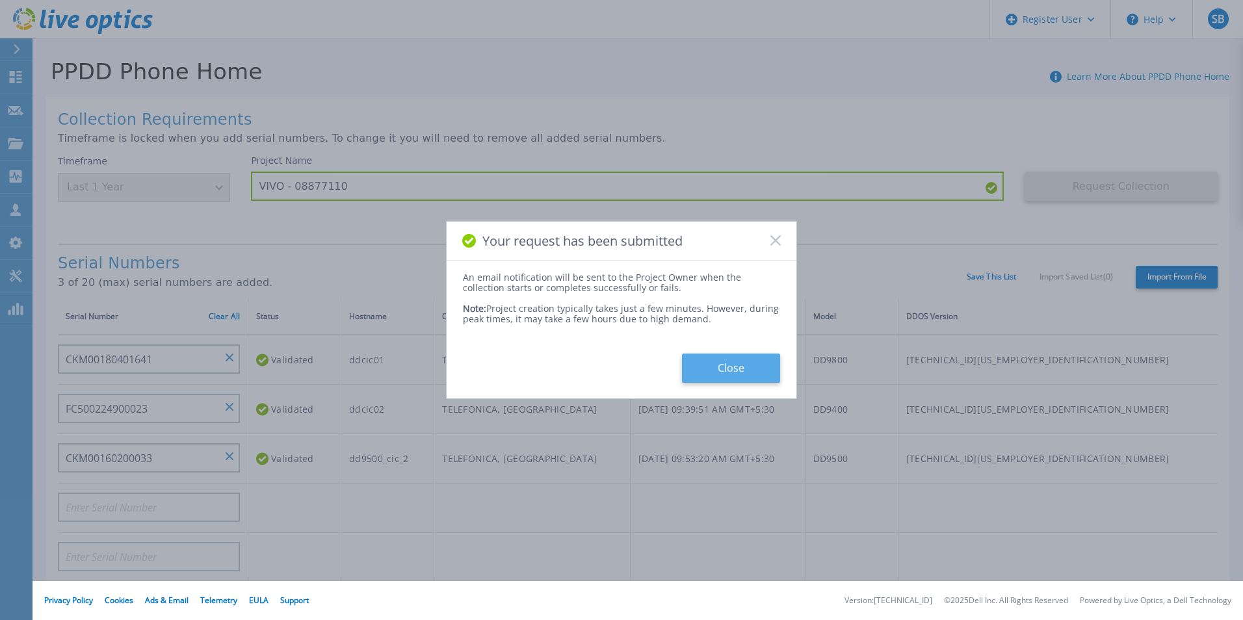
click at [750, 370] on button "Close" at bounding box center [731, 368] width 98 height 29
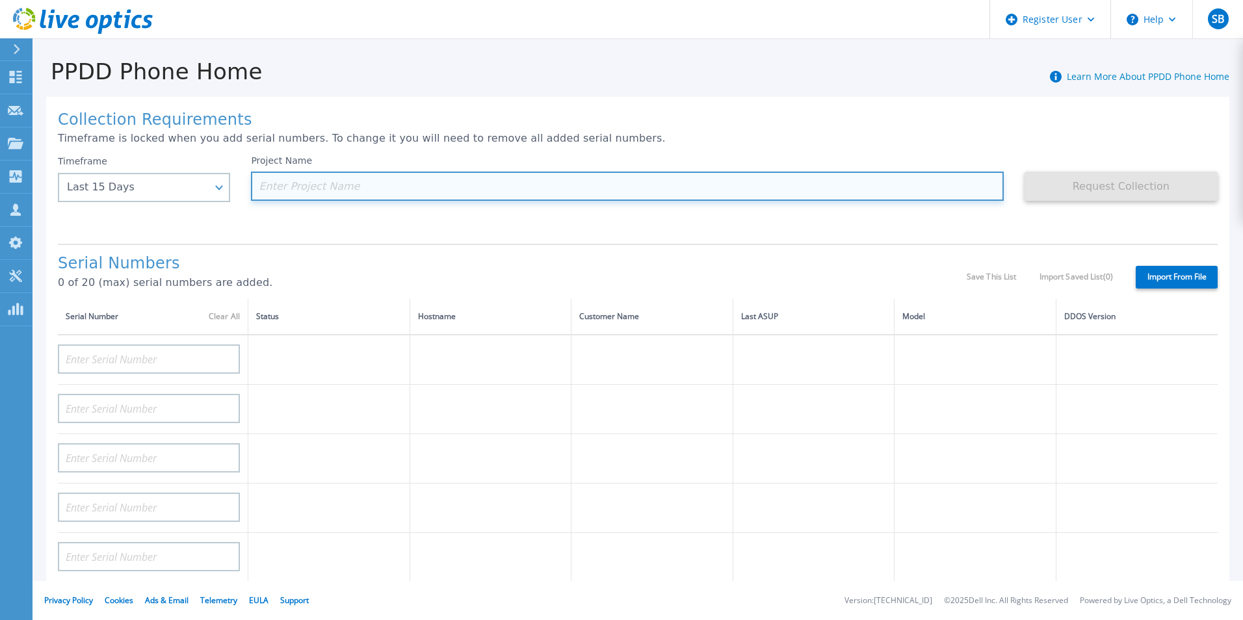
click at [373, 188] on input at bounding box center [627, 186] width 752 height 29
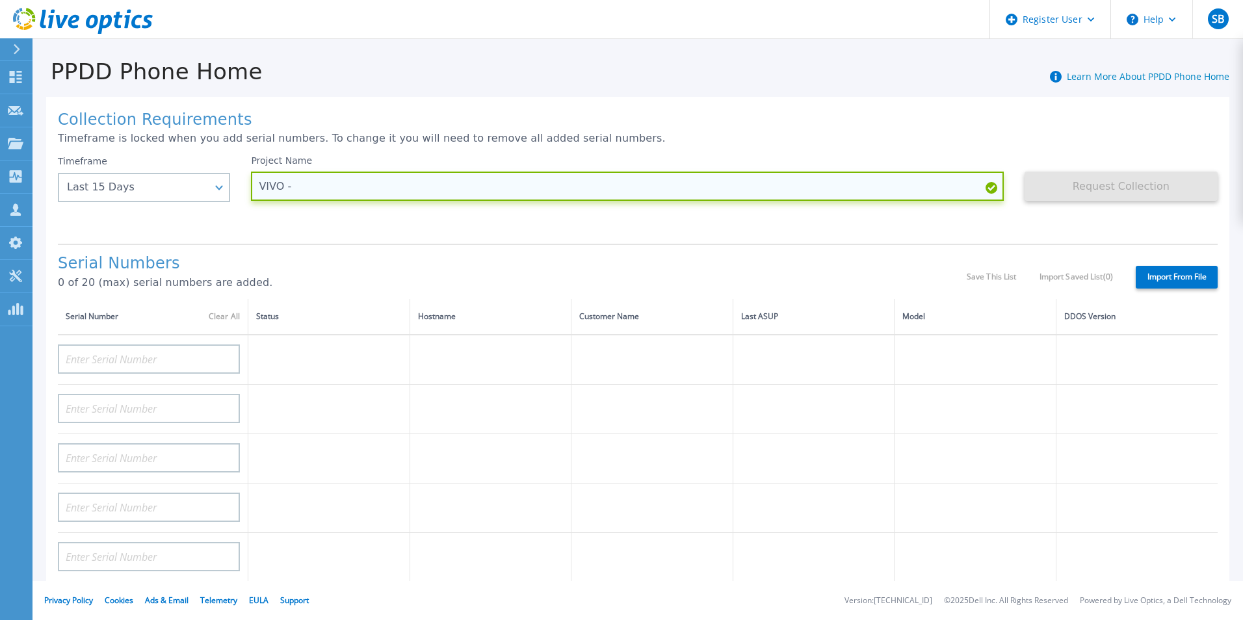
click at [313, 187] on input "VIVO -" at bounding box center [627, 186] width 752 height 29
paste input "08877100"
type input "VIVO - 08877100"
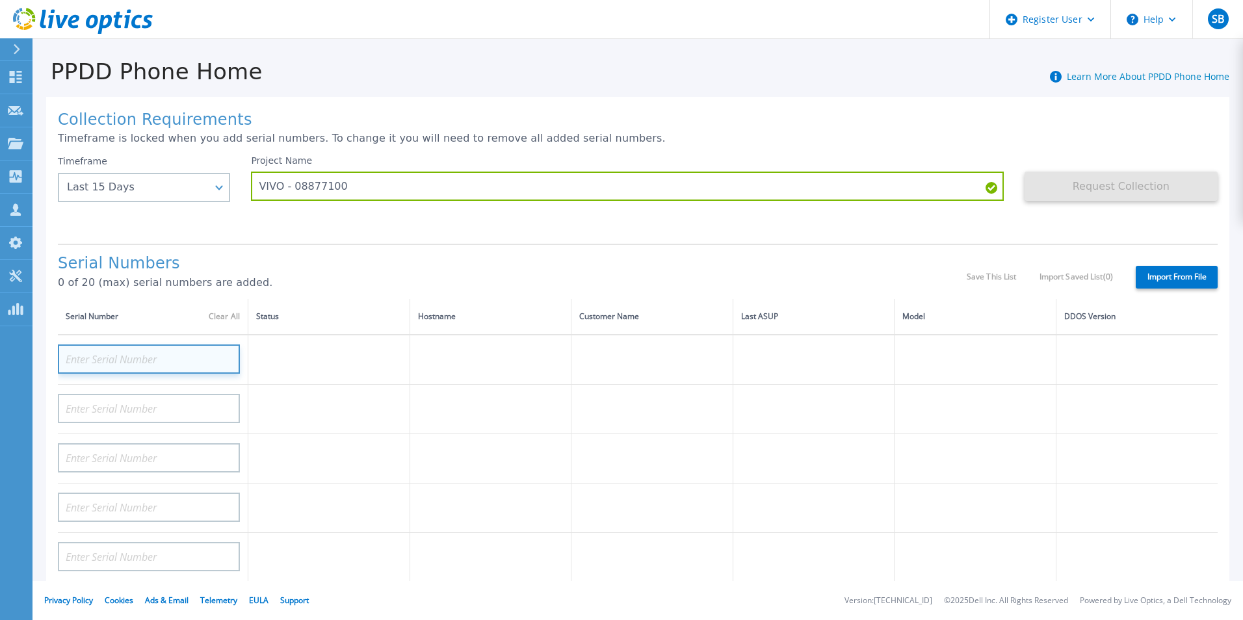
click at [153, 345] on input at bounding box center [149, 359] width 182 height 29
paste input "FC500224800022"
type input "FC500224800022"
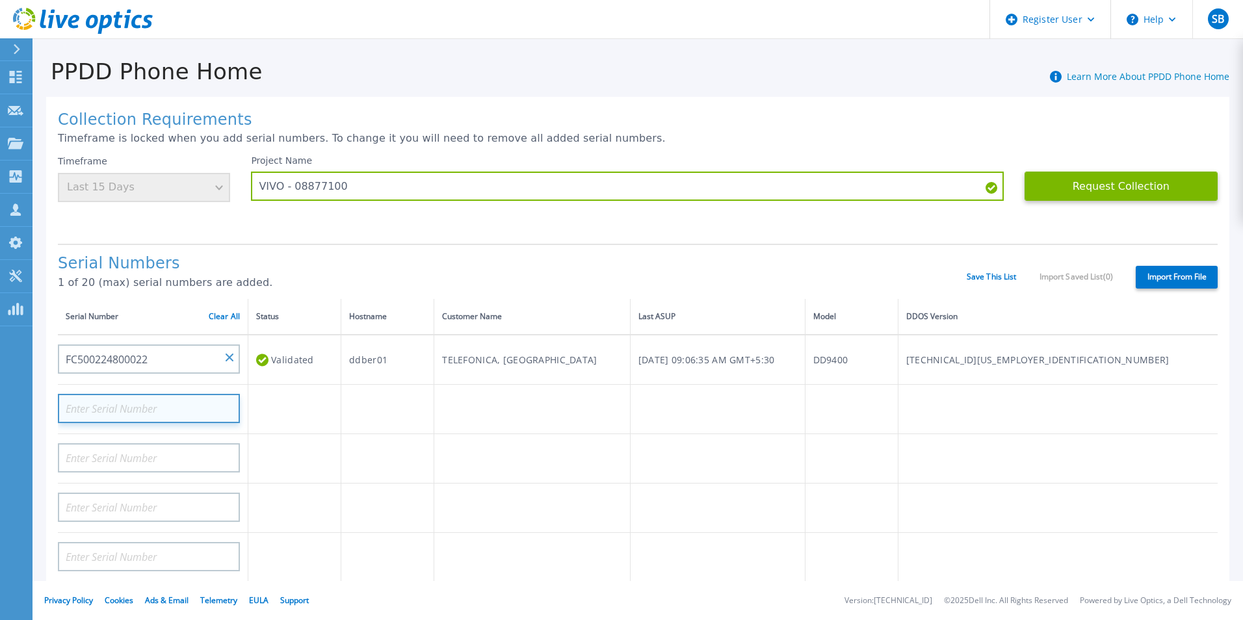
click at [176, 416] on input at bounding box center [149, 408] width 182 height 29
paste input "CKM00163702057"
type input "CKM00163702057"
click at [434, 413] on td at bounding box center [387, 409] width 93 height 49
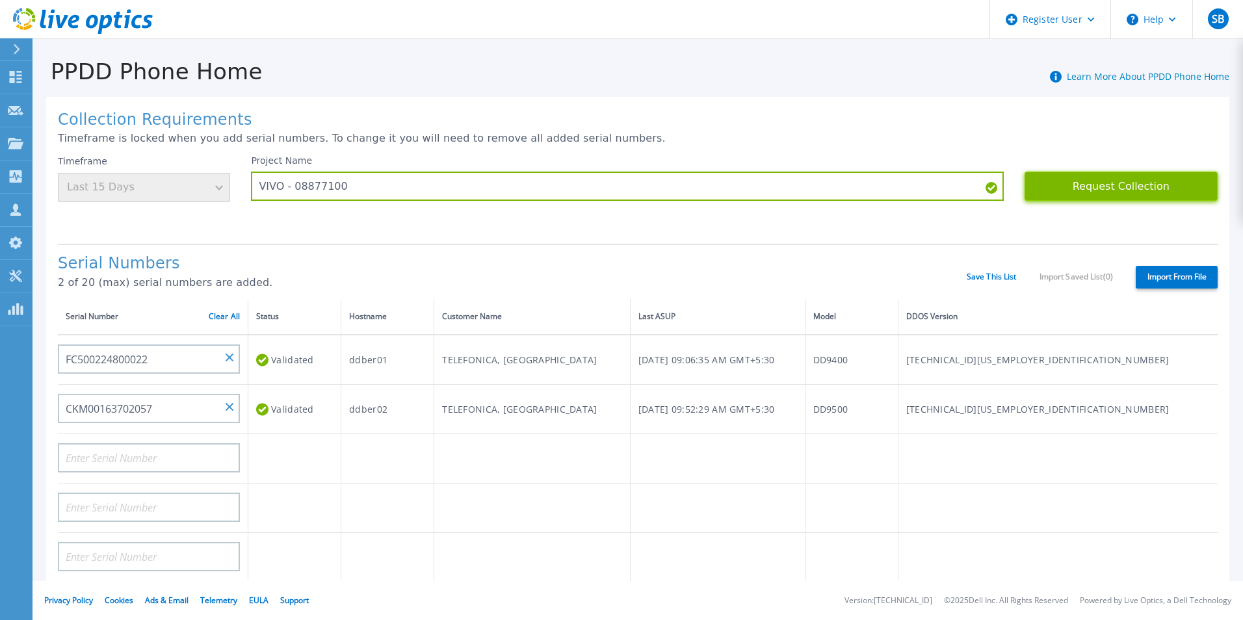
click at [1104, 192] on button "Request Collection" at bounding box center [1121, 186] width 193 height 29
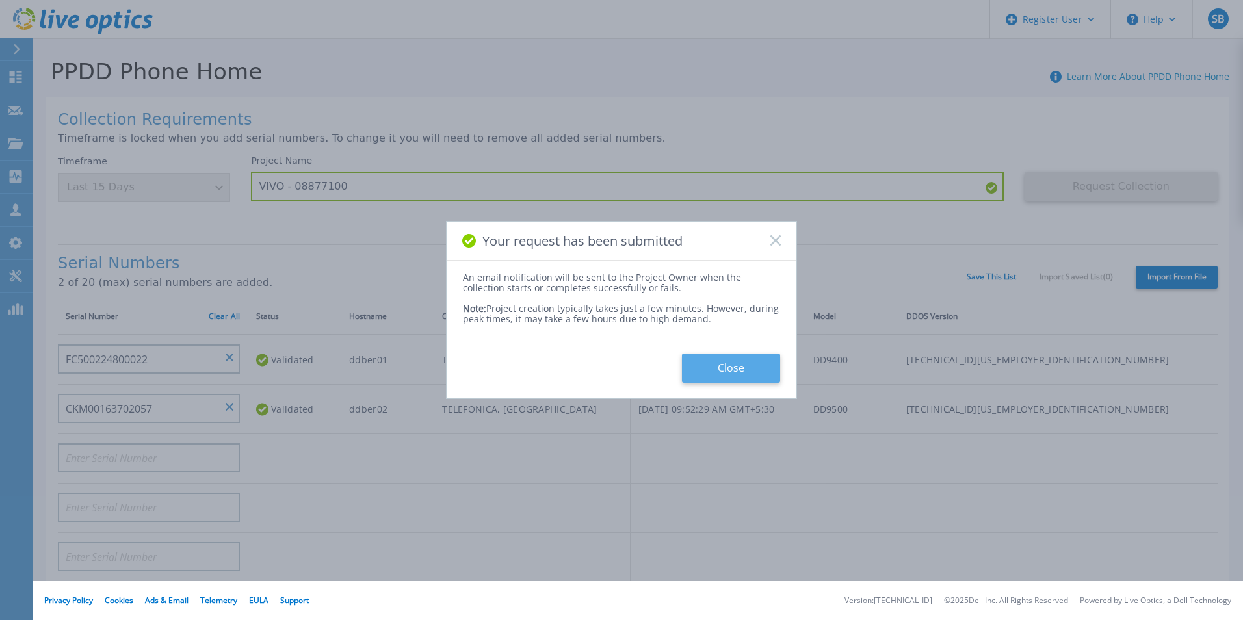
click at [752, 359] on button "Close" at bounding box center [731, 368] width 98 height 29
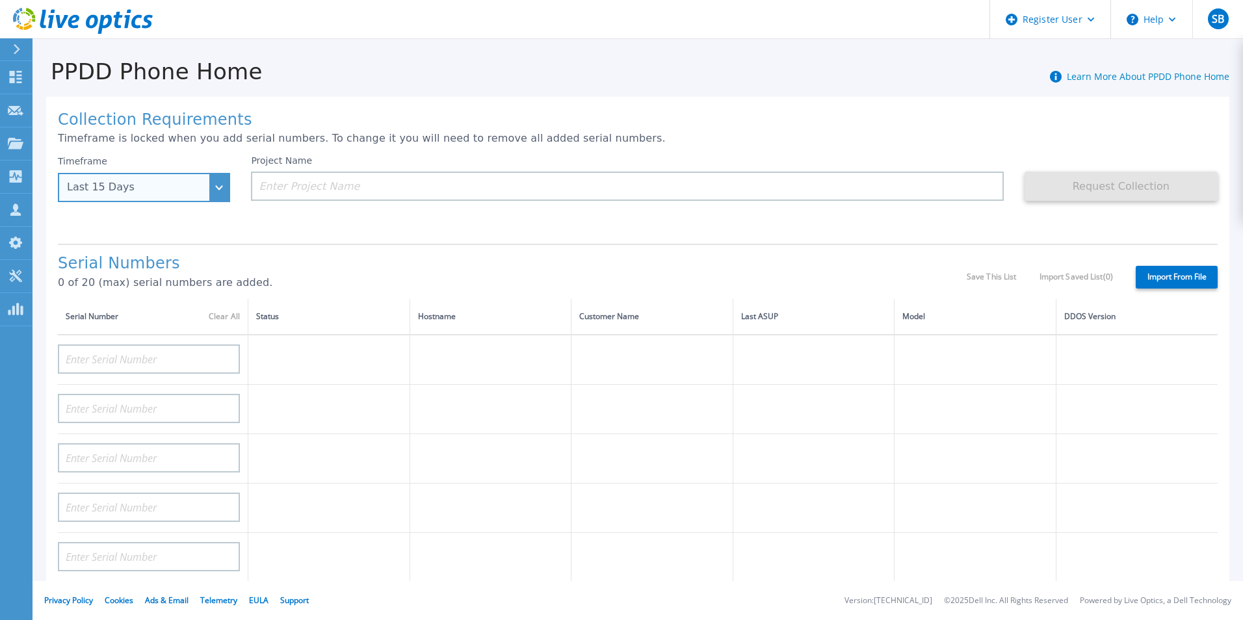
click at [215, 192] on div "Last 15 Days" at bounding box center [144, 187] width 172 height 29
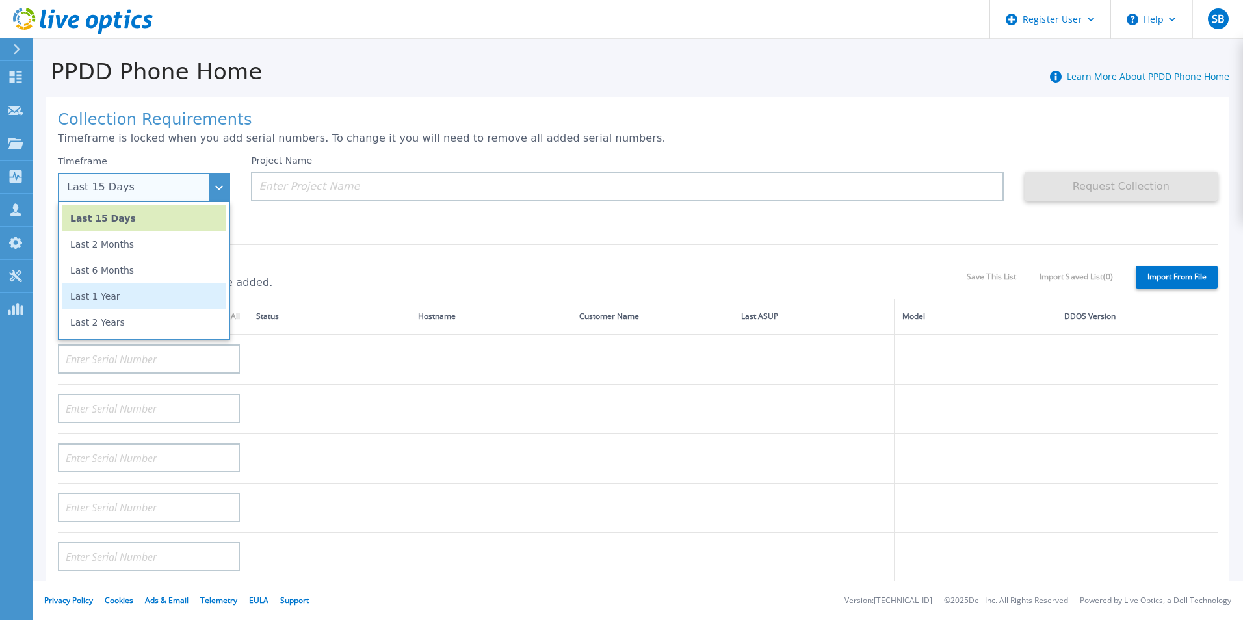
click at [157, 300] on li "Last 1 Year" at bounding box center [143, 297] width 163 height 26
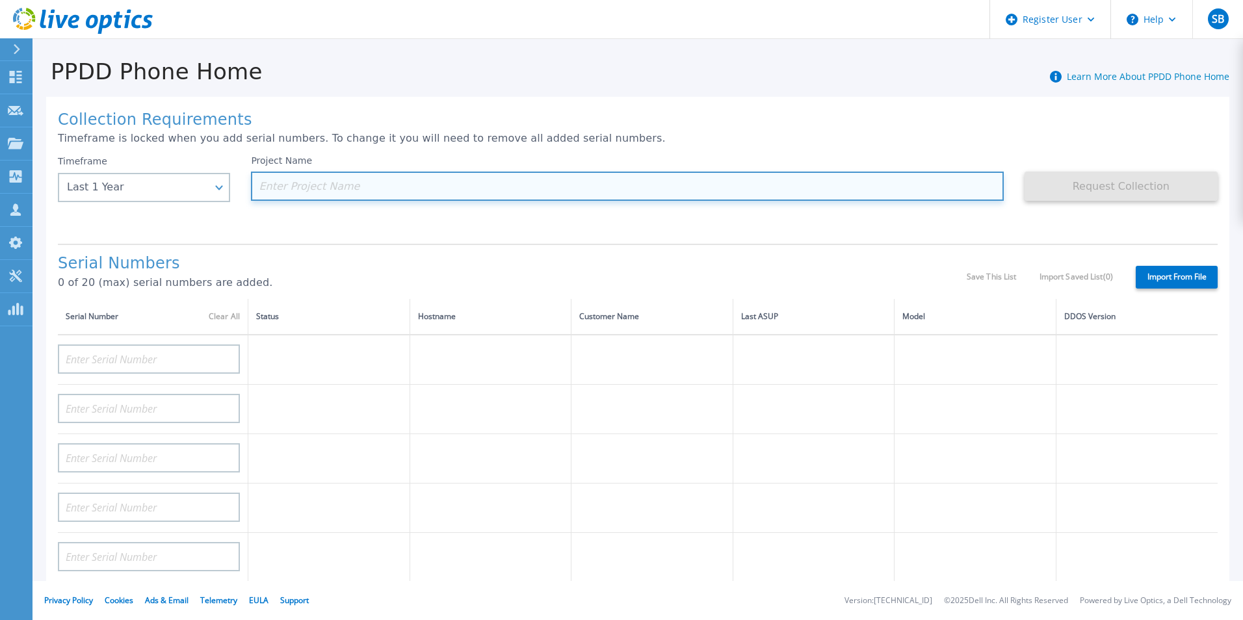
click at [443, 176] on input at bounding box center [627, 186] width 752 height 29
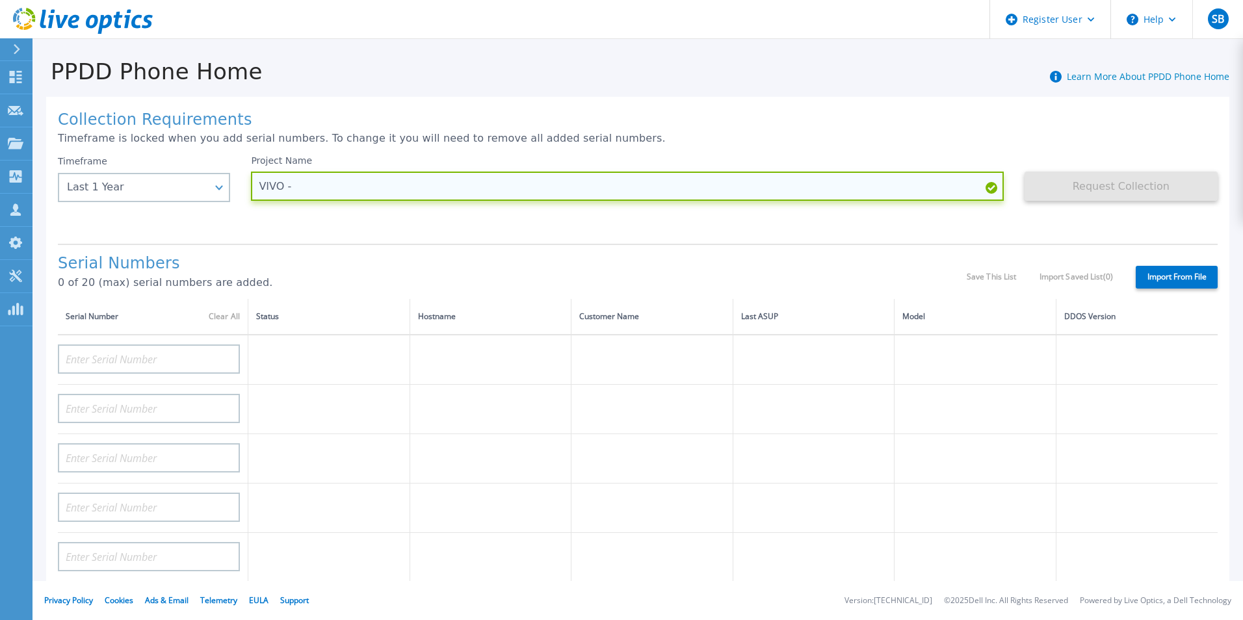
click at [454, 191] on input "VIVO -" at bounding box center [627, 186] width 752 height 29
paste input "08877110"
type input "VIVO - 08877110"
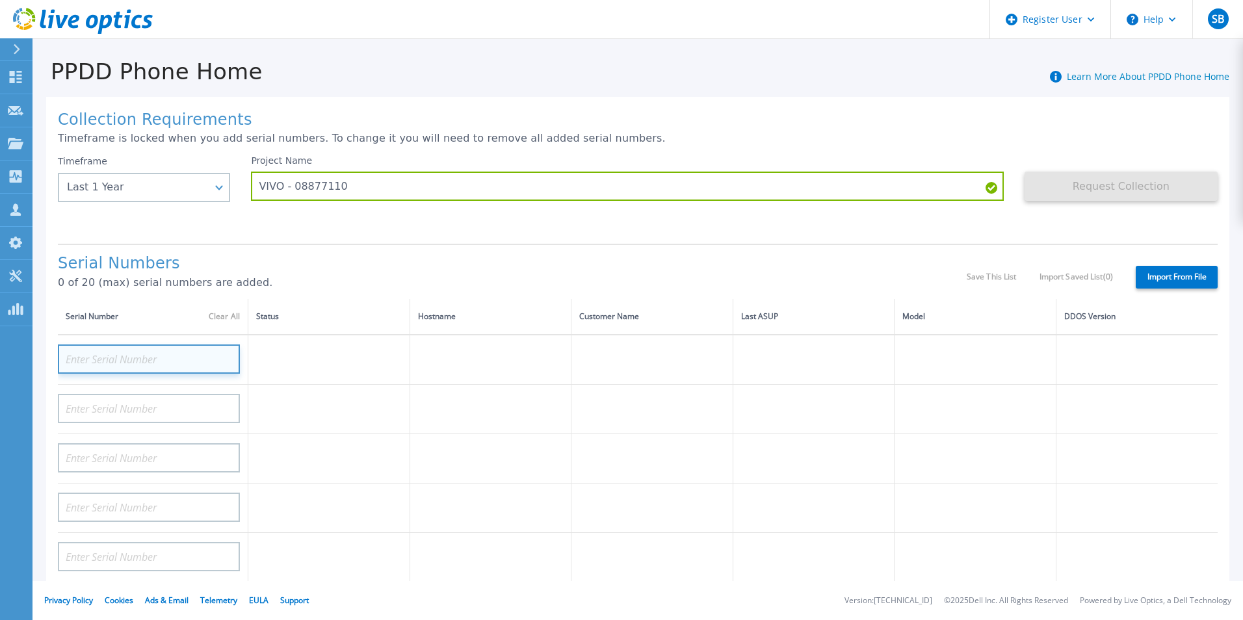
click at [127, 363] on input at bounding box center [149, 359] width 182 height 29
paste input "CKM00180401641"
type input "CKM00180401641"
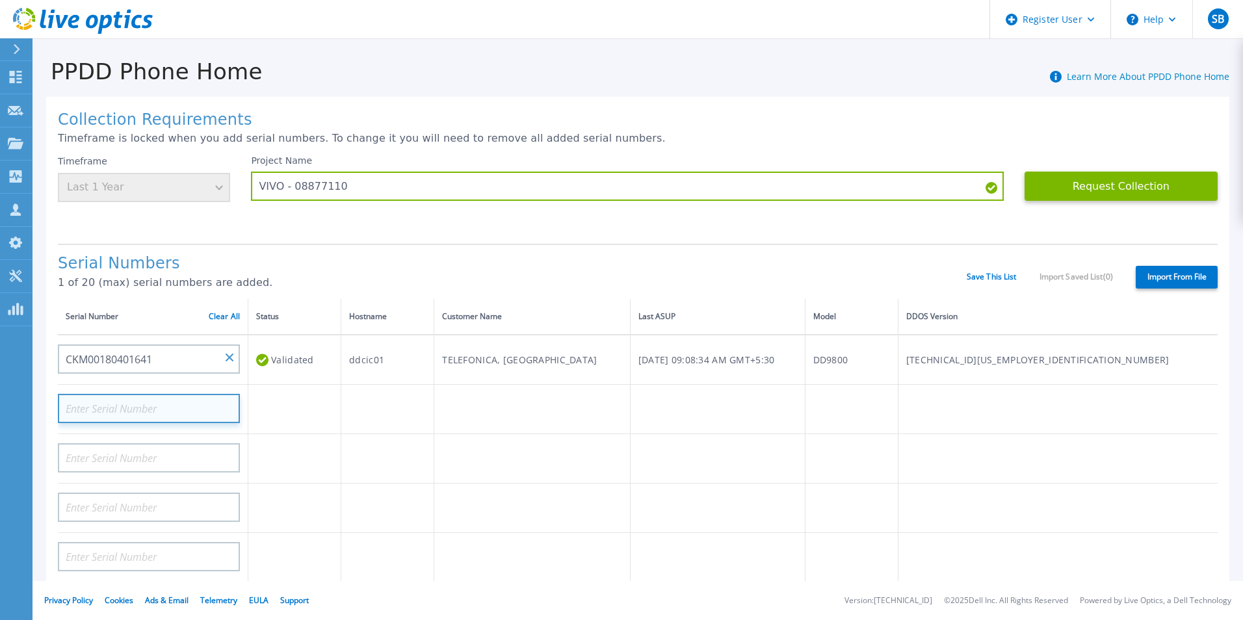
click at [148, 406] on input at bounding box center [149, 408] width 182 height 29
paste input "FC500224900023"
type input "FC500224900023"
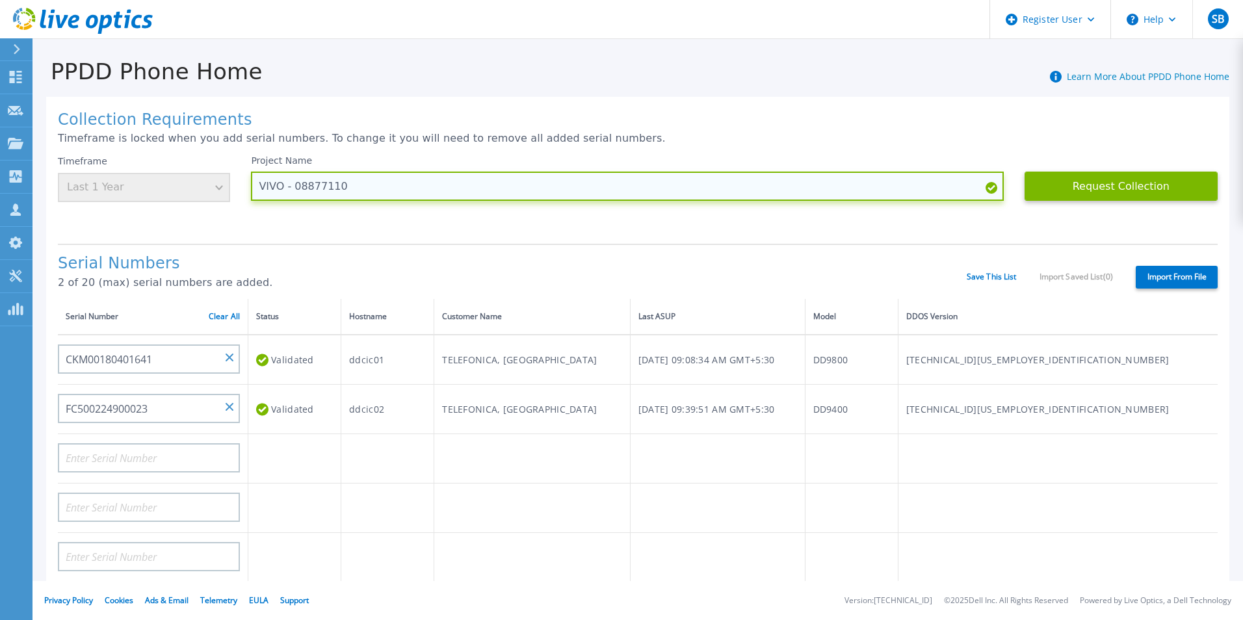
click at [344, 192] on input "VIVO - 08877110" at bounding box center [627, 186] width 752 height 29
click at [323, 189] on input "VIVO - 08877110" at bounding box center [627, 186] width 752 height 29
paste input "0"
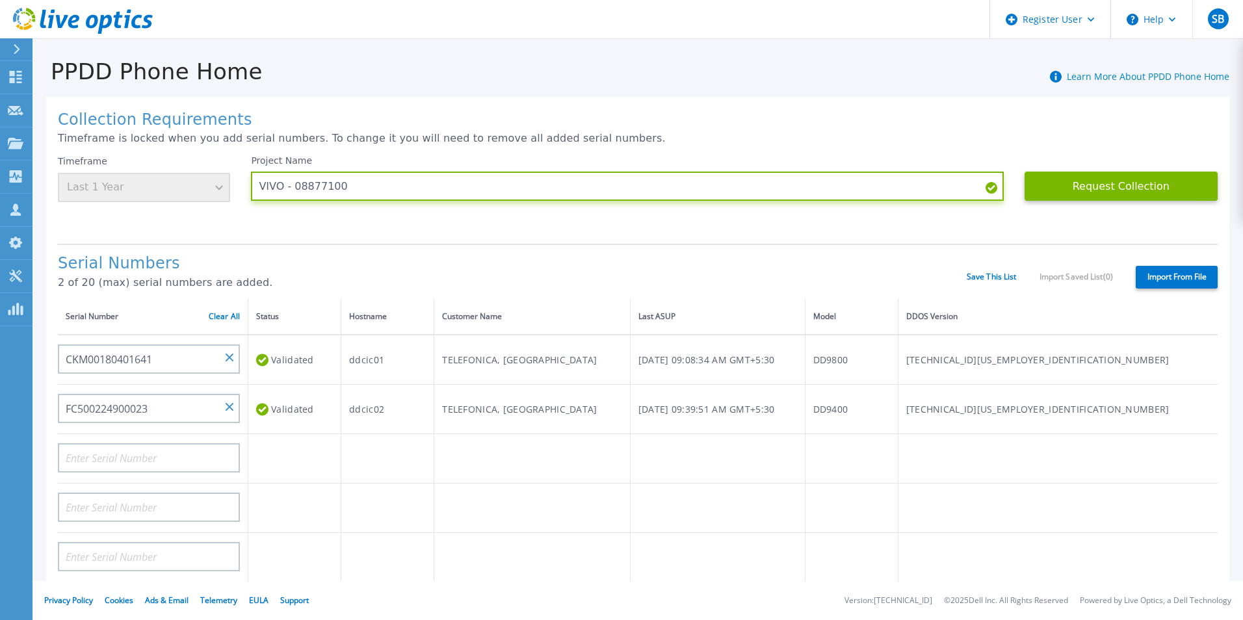
type input "VIVO - 08877100"
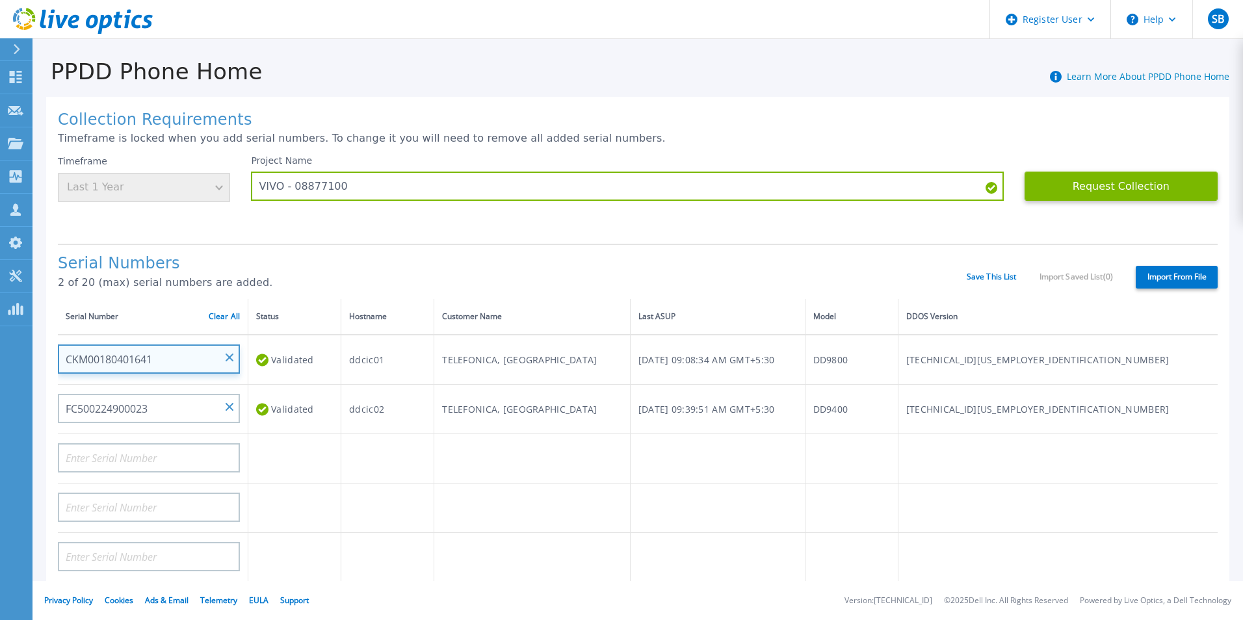
click at [148, 356] on input "CKM00180401641" at bounding box center [149, 359] width 182 height 29
click at [231, 353] on input "CKM00180401641" at bounding box center [149, 359] width 182 height 29
click at [175, 358] on input "CKM00180401641" at bounding box center [149, 359] width 182 height 29
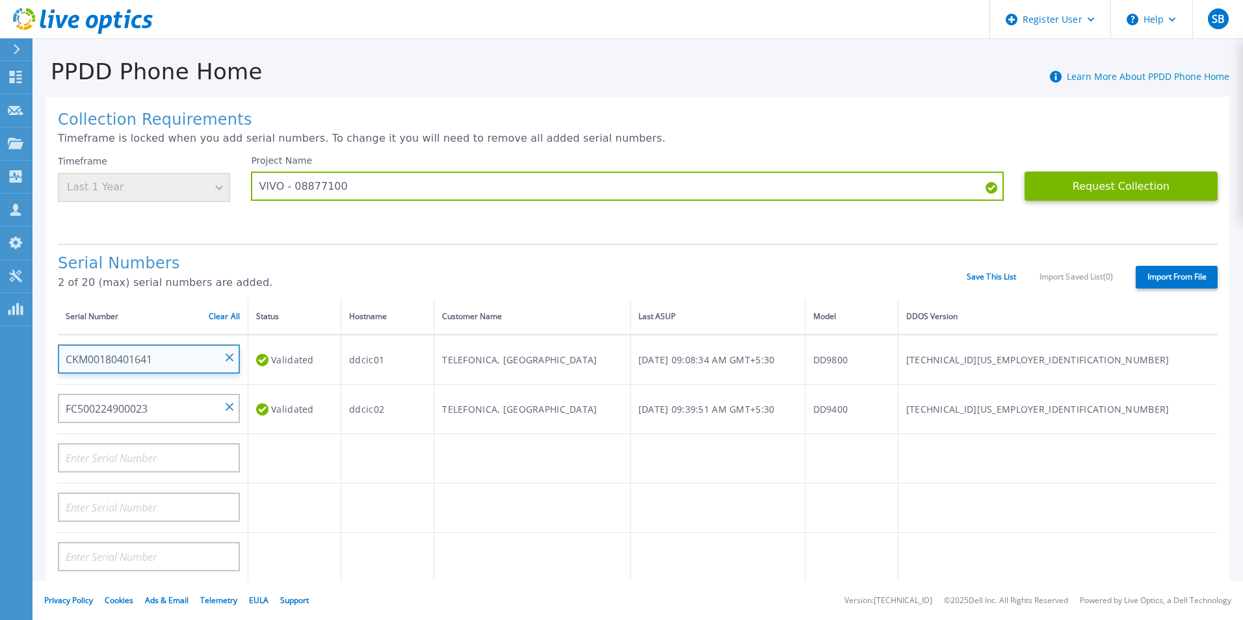
click at [175, 358] on input "CKM00180401641" at bounding box center [149, 359] width 182 height 29
drag, startPoint x: 175, startPoint y: 358, endPoint x: 235, endPoint y: 363, distance: 60.0
click at [235, 363] on input "CKM00180401641" at bounding box center [149, 359] width 182 height 29
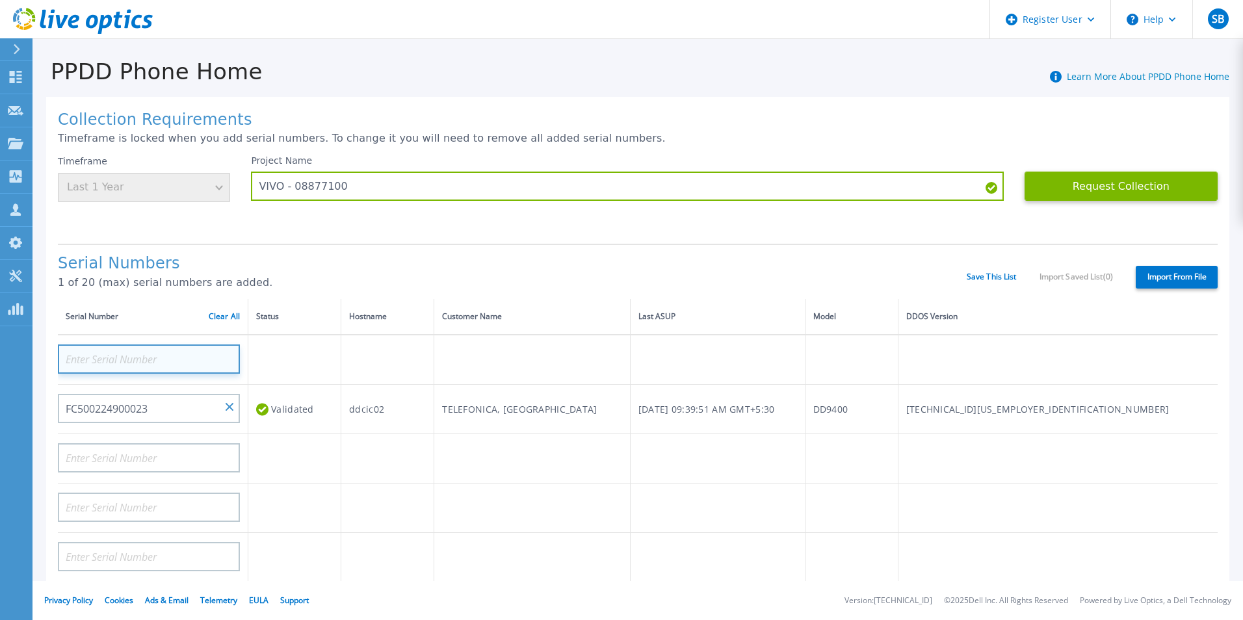
paste input "FC500224800022"
type input "FC500224800022"
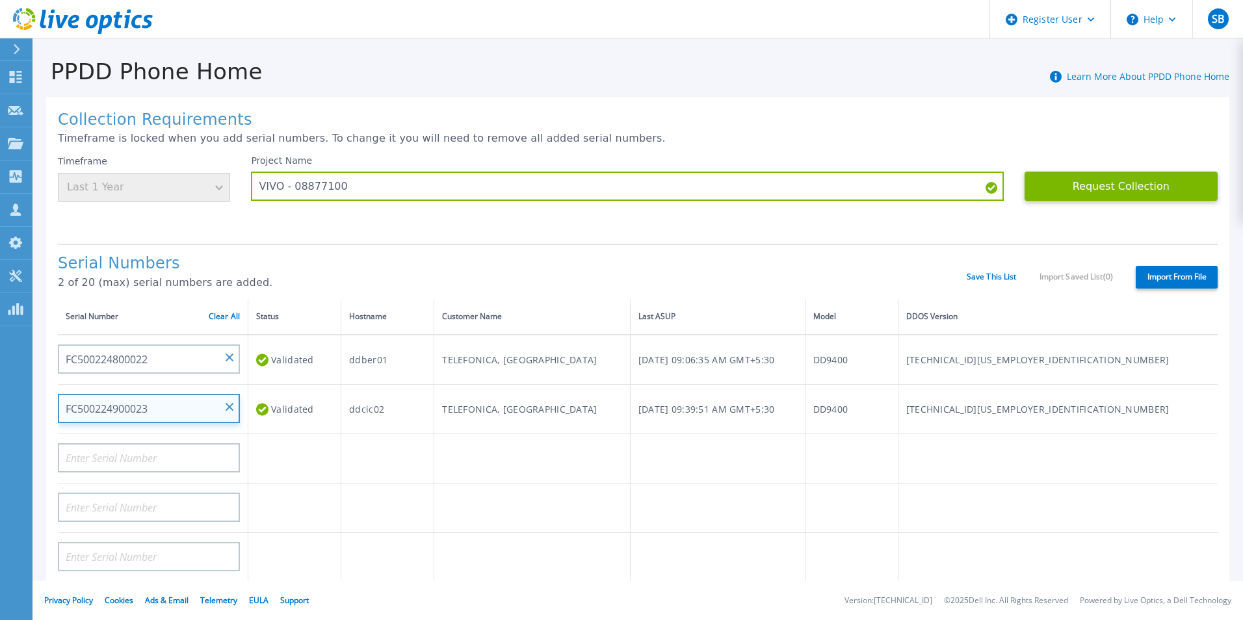
click at [220, 404] on input "FC500224900023" at bounding box center [149, 408] width 182 height 29
paste input "CKM00163702057"
type input "CKM00163702057"
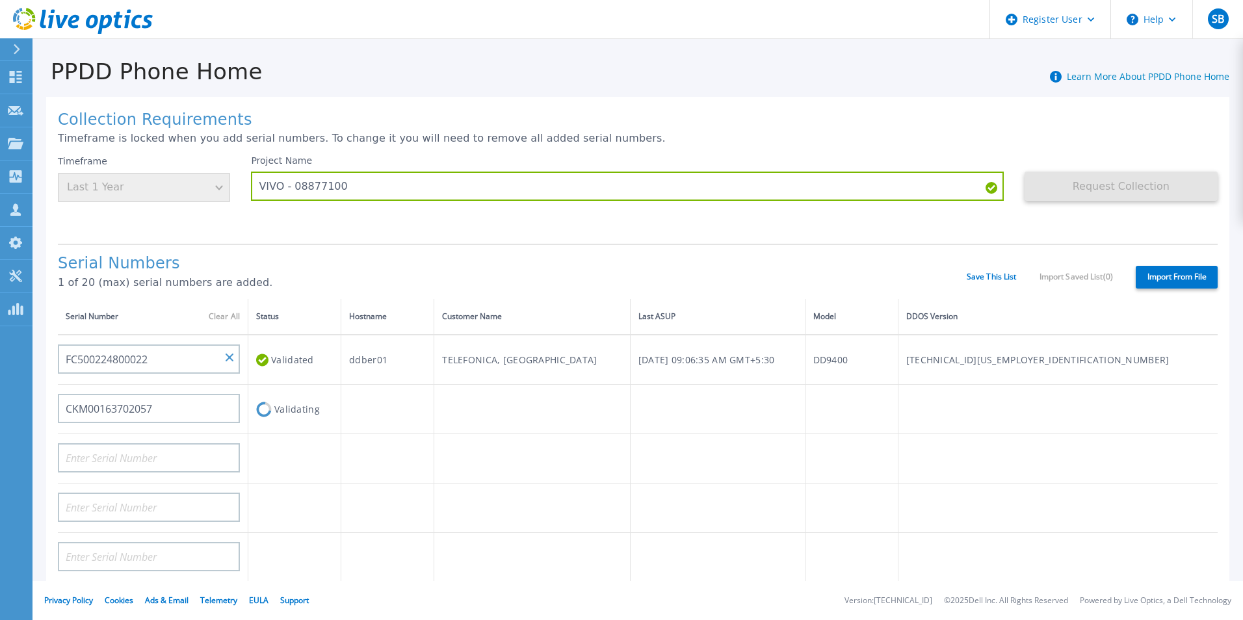
click at [341, 440] on td at bounding box center [294, 458] width 93 height 49
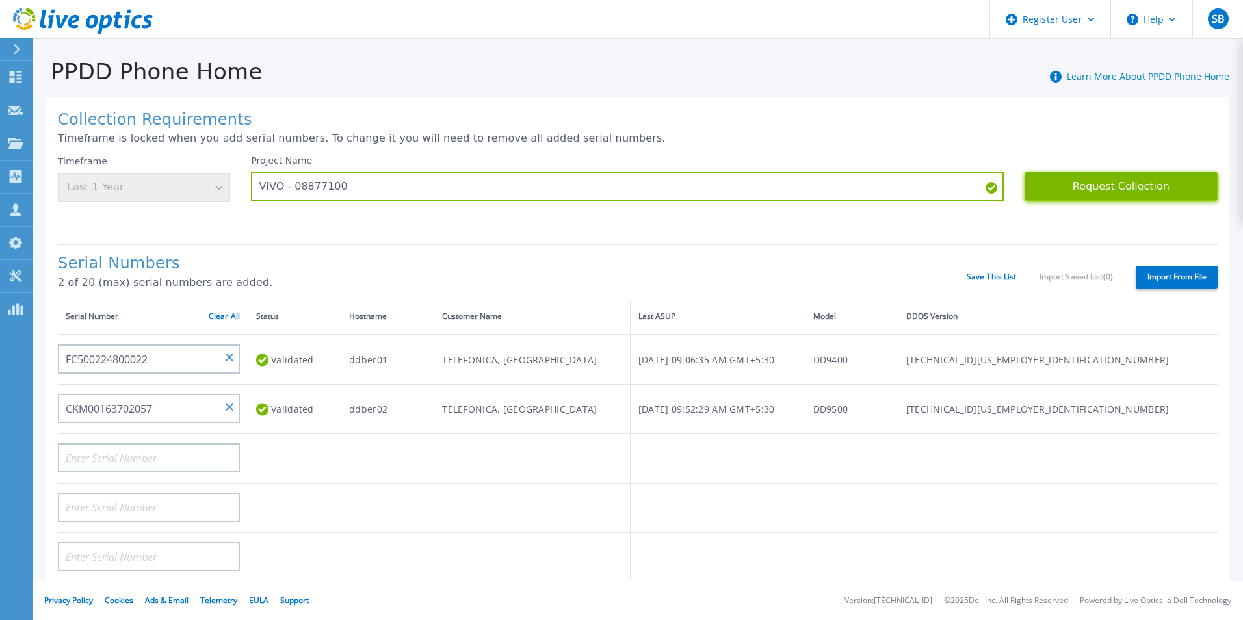
click at [1126, 187] on button "Request Collection" at bounding box center [1121, 186] width 193 height 29
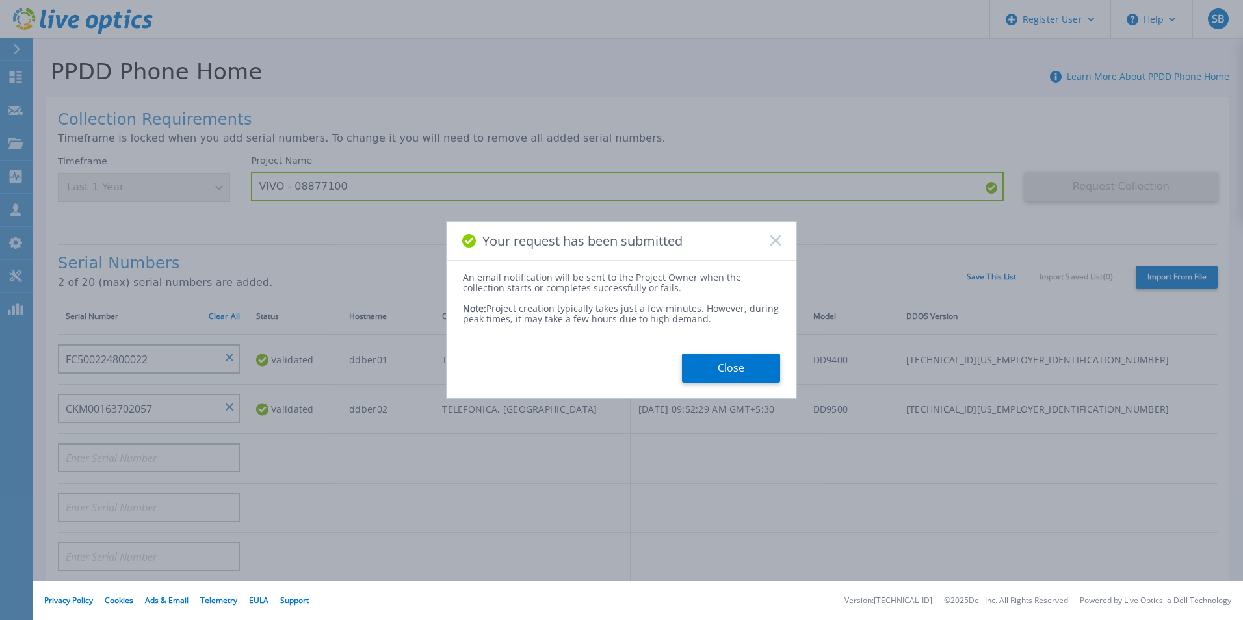
click at [743, 352] on div "An email notification will be sent to the Project Owner when the collection sta…" at bounding box center [622, 327] width 350 height 111
click at [748, 362] on button "Close" at bounding box center [731, 368] width 98 height 29
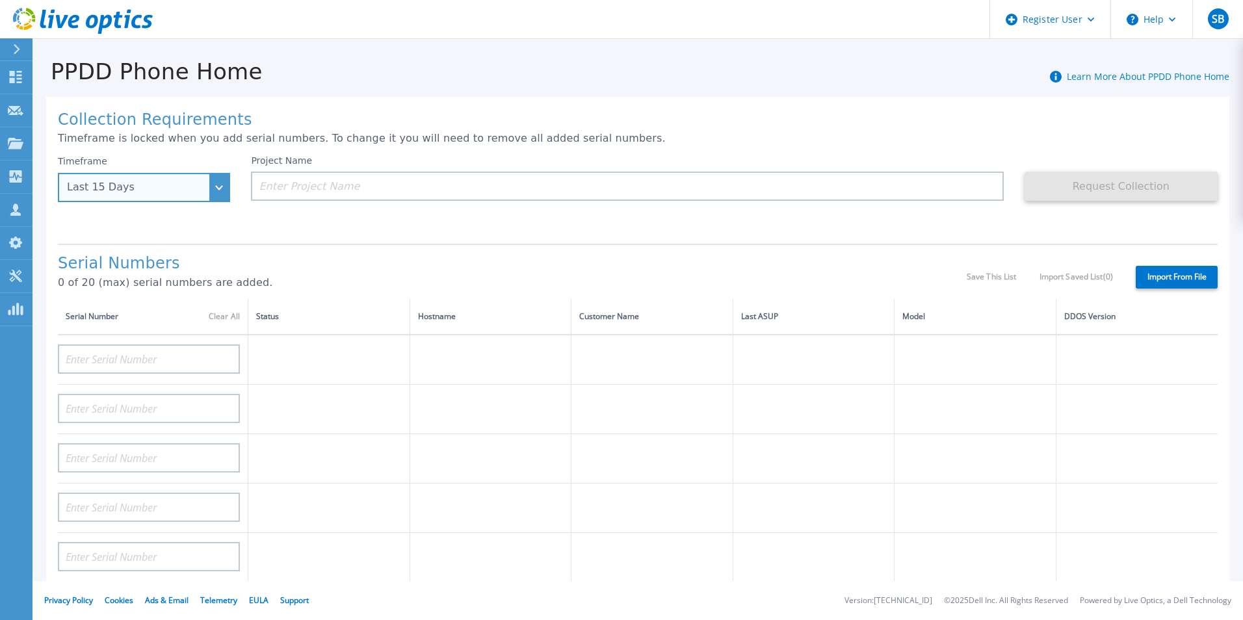
click at [211, 189] on div "Last 15 Days" at bounding box center [144, 187] width 172 height 29
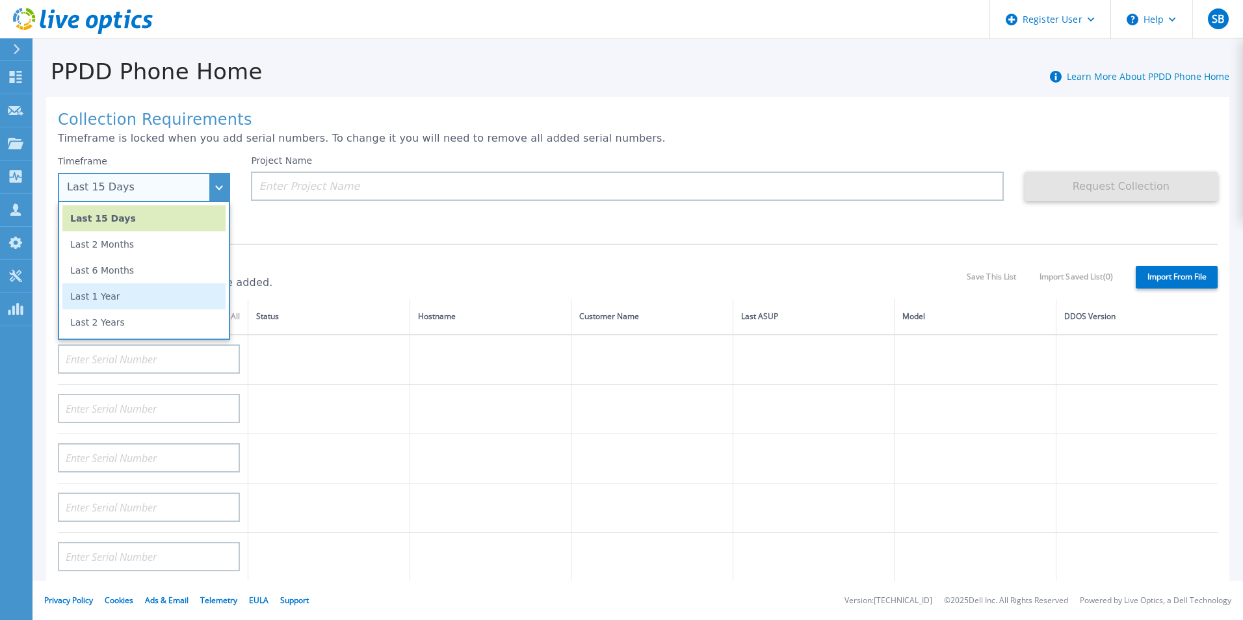
click at [161, 301] on li "Last 1 Year" at bounding box center [143, 297] width 163 height 26
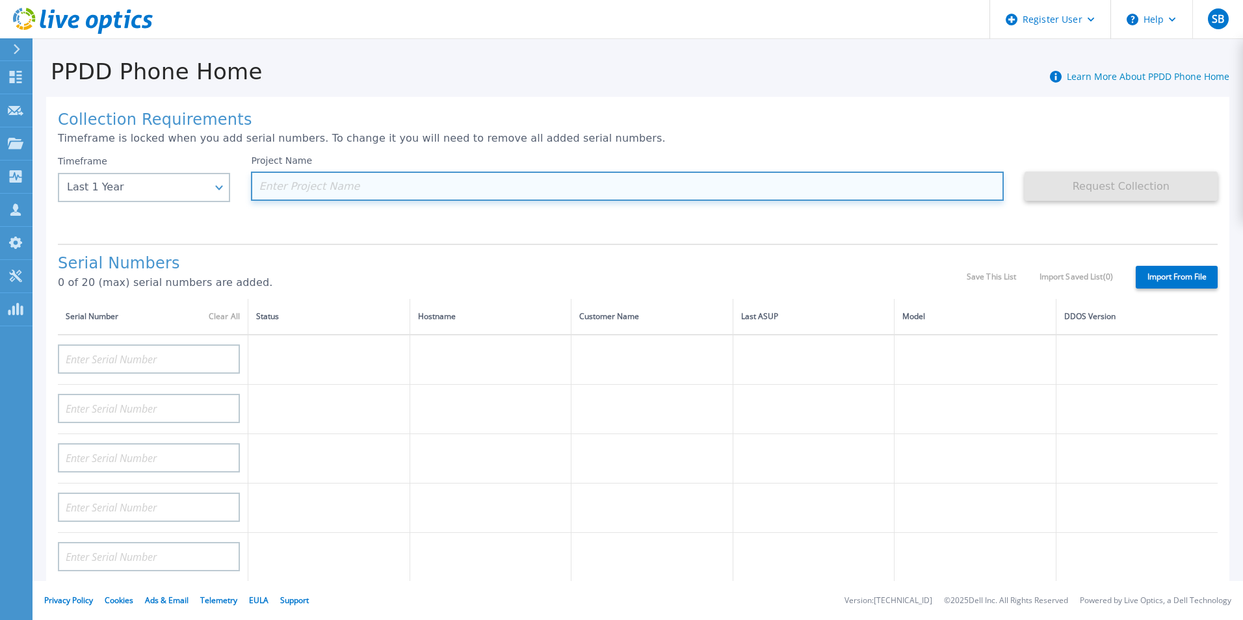
click at [337, 184] on input at bounding box center [627, 186] width 752 height 29
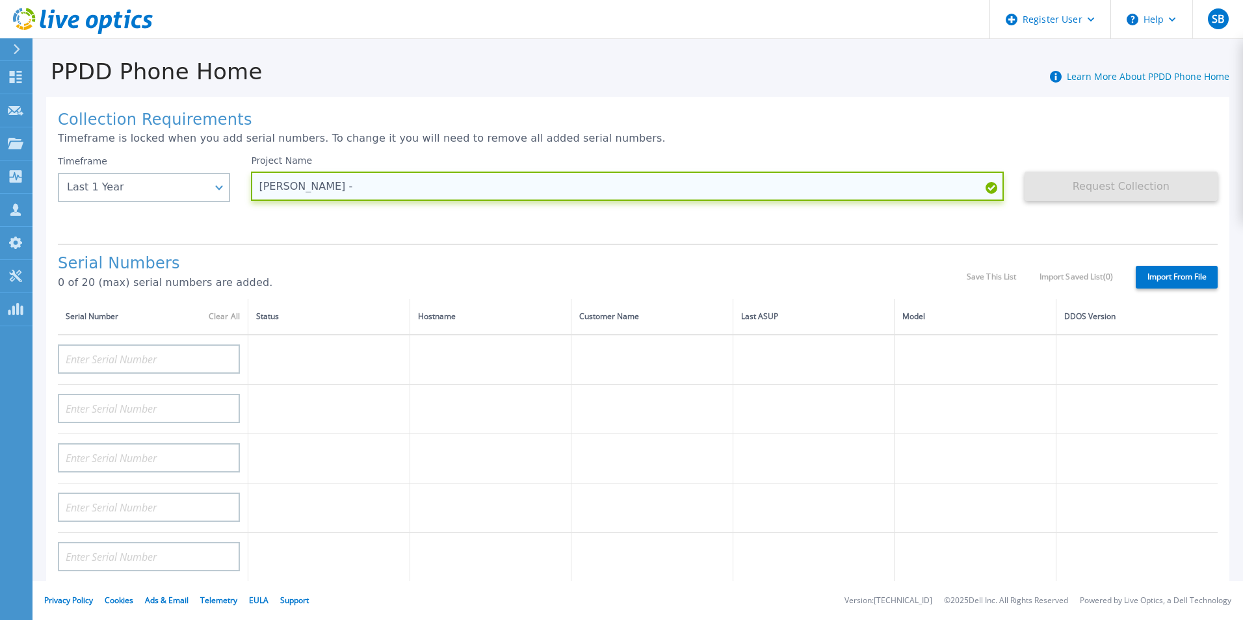
click at [272, 194] on input "Eduardo -" at bounding box center [627, 186] width 752 height 29
type input "Bruno -"
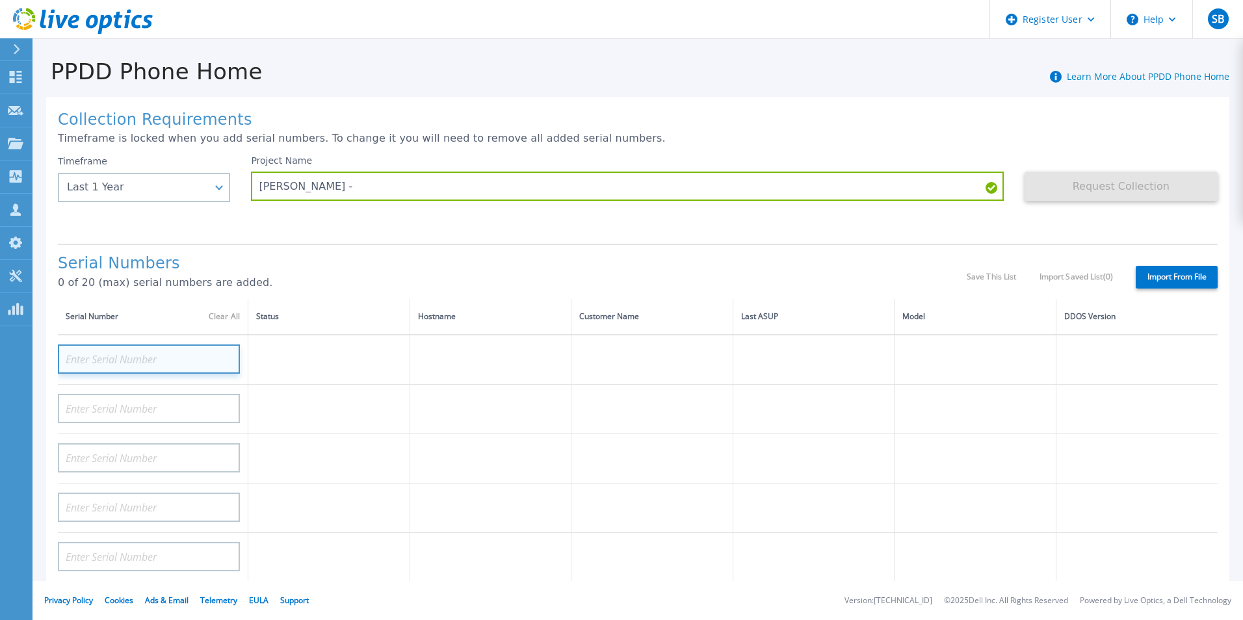
click at [170, 352] on input at bounding box center [149, 359] width 182 height 29
paste input "CKM00200302337"
type input "CKM00200302337"
click at [386, 270] on h1 "Serial Numbers" at bounding box center [512, 264] width 909 height 18
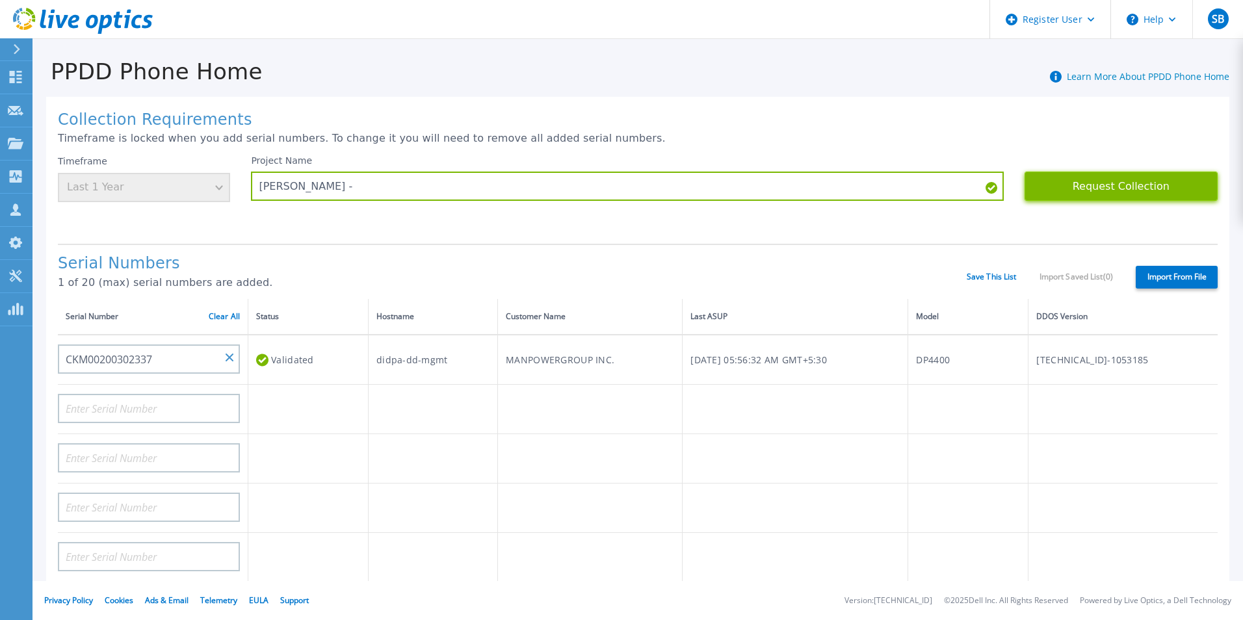
click at [1093, 186] on button "Request Collection" at bounding box center [1121, 186] width 193 height 29
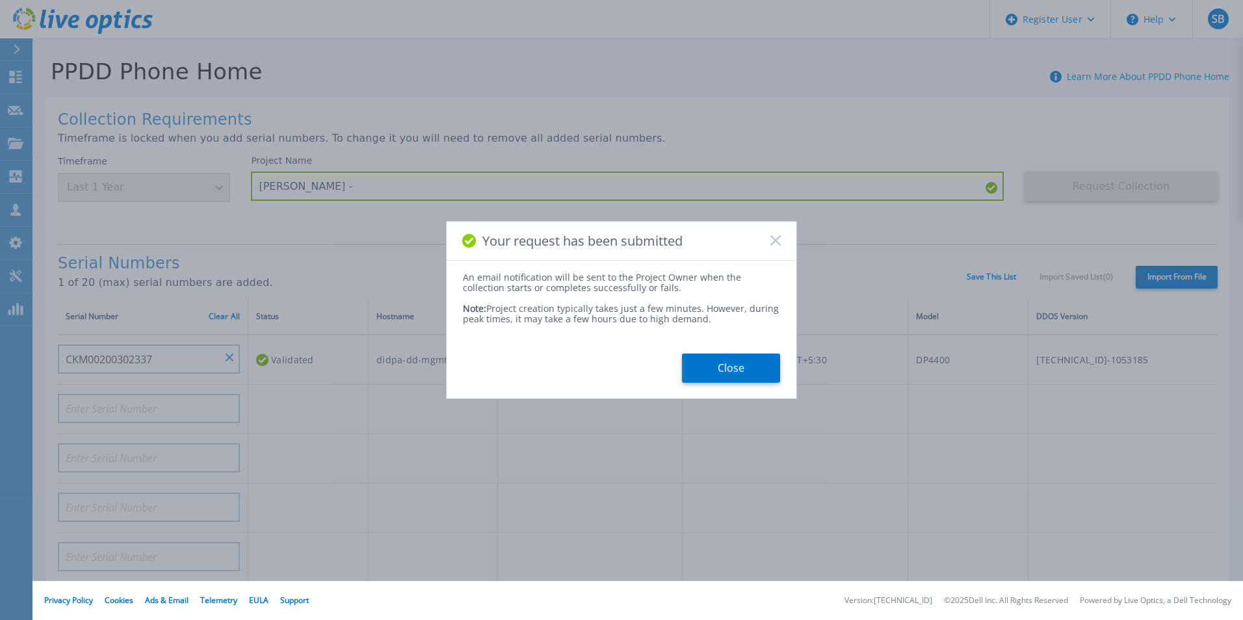
click at [798, 373] on div "Your request has been submitted An email notification will be sent to the Proje…" at bounding box center [621, 310] width 1243 height 620
click at [760, 369] on button "Close" at bounding box center [731, 368] width 98 height 29
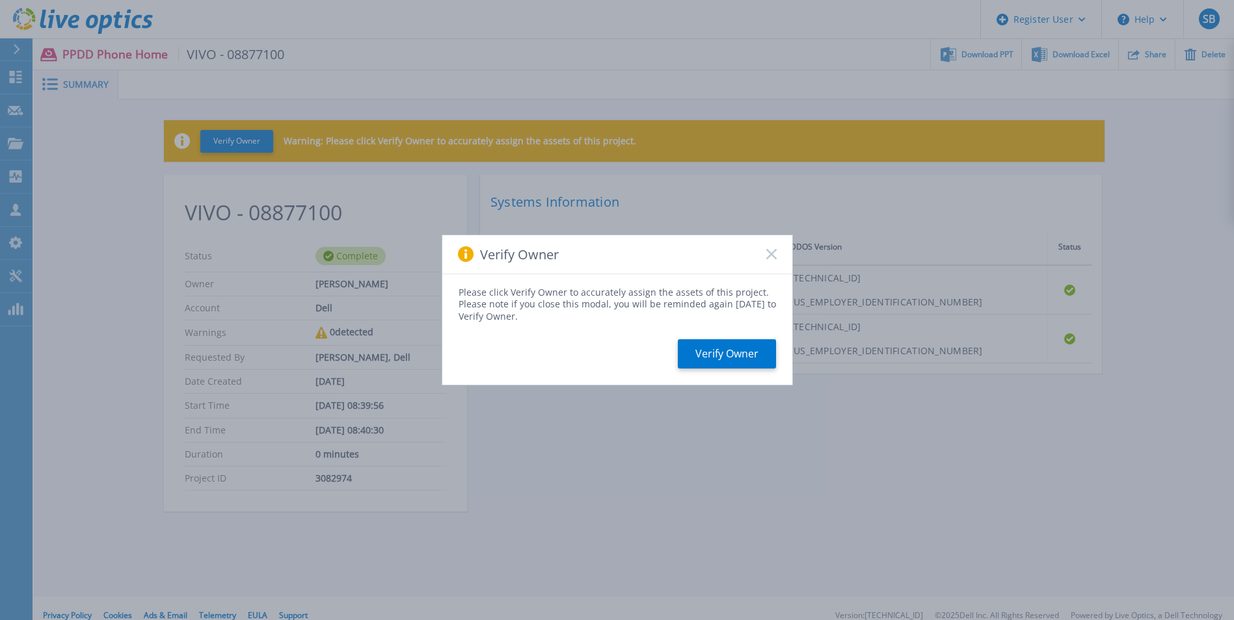
click at [770, 255] on rect at bounding box center [770, 254] width 11 height 11
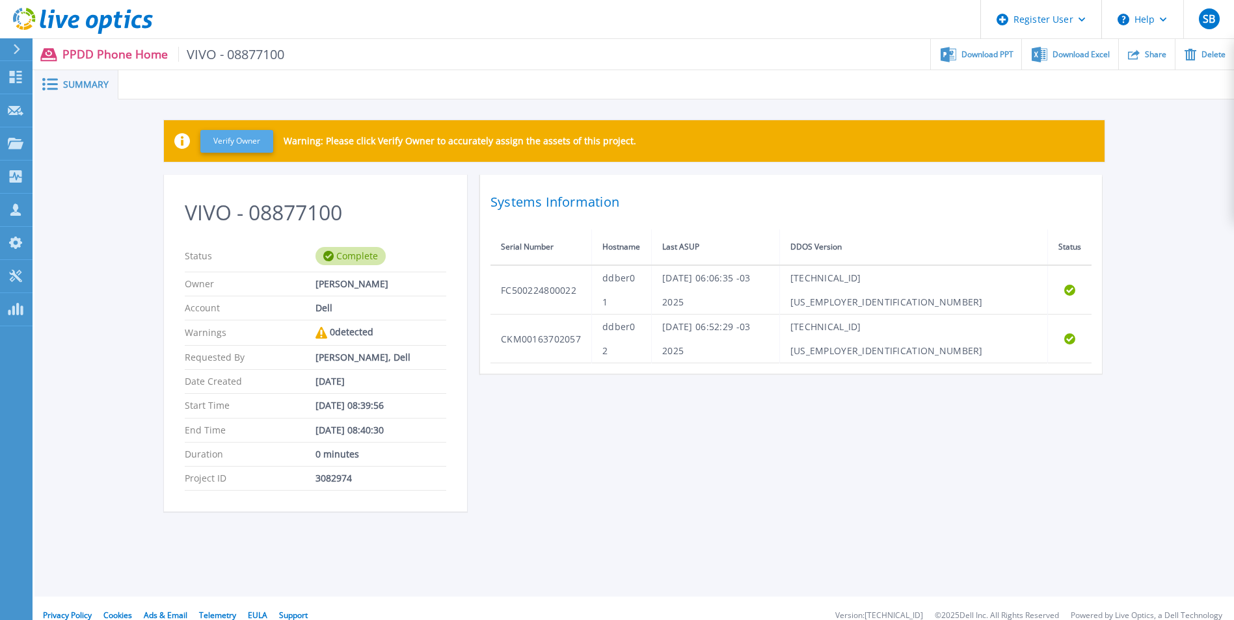
click at [259, 141] on button "Verify Owner" at bounding box center [236, 141] width 73 height 23
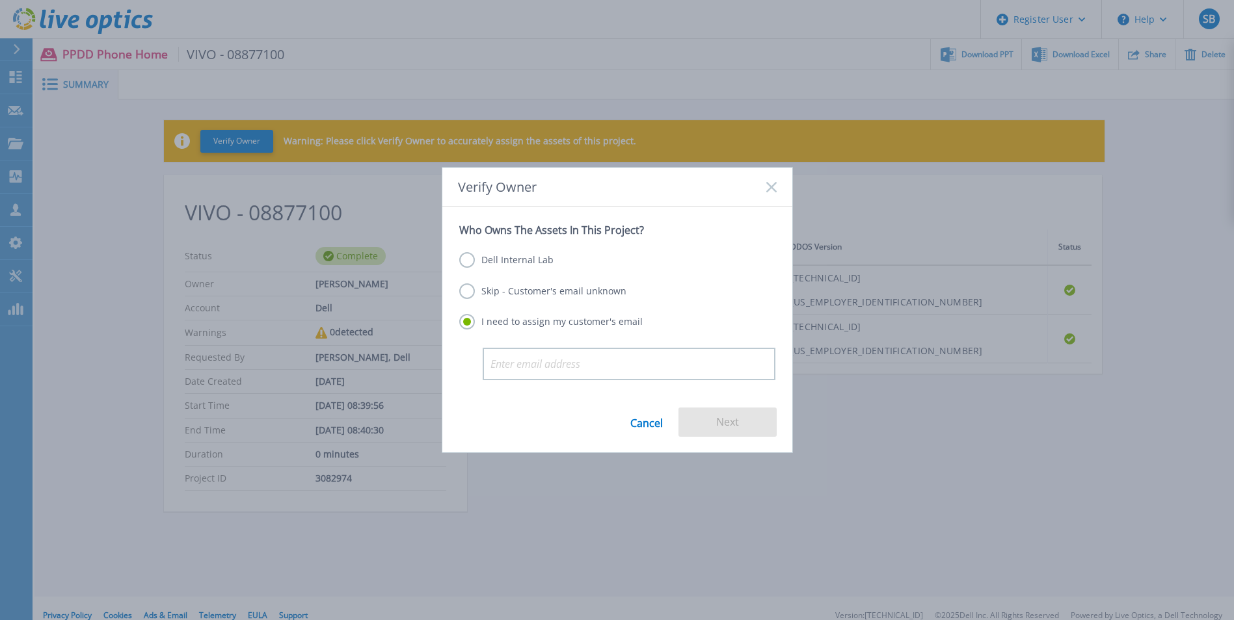
click at [507, 251] on div "Dell Internal Lab Skip - Customer's email unknown I need to assign my customer'…" at bounding box center [617, 292] width 316 height 111
click at [460, 255] on label "Dell Internal Lab" at bounding box center [506, 260] width 94 height 16
click at [0, 0] on input "Dell Internal Lab" at bounding box center [0, 0] width 0 height 0
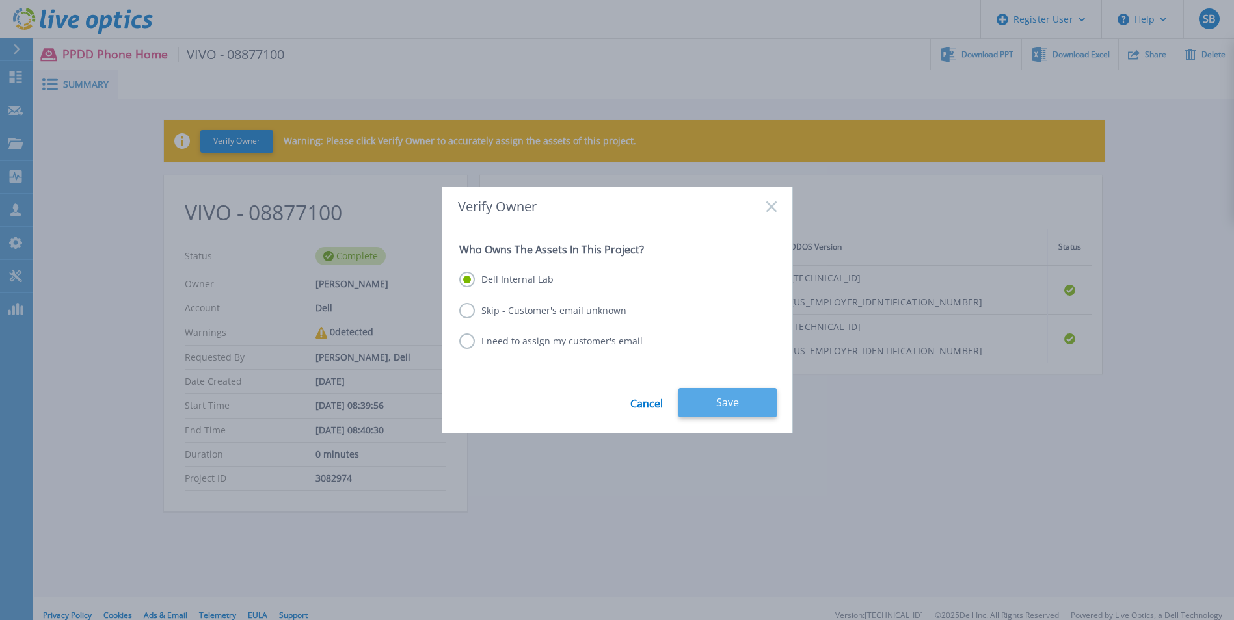
click at [739, 405] on button "Save" at bounding box center [727, 402] width 98 height 29
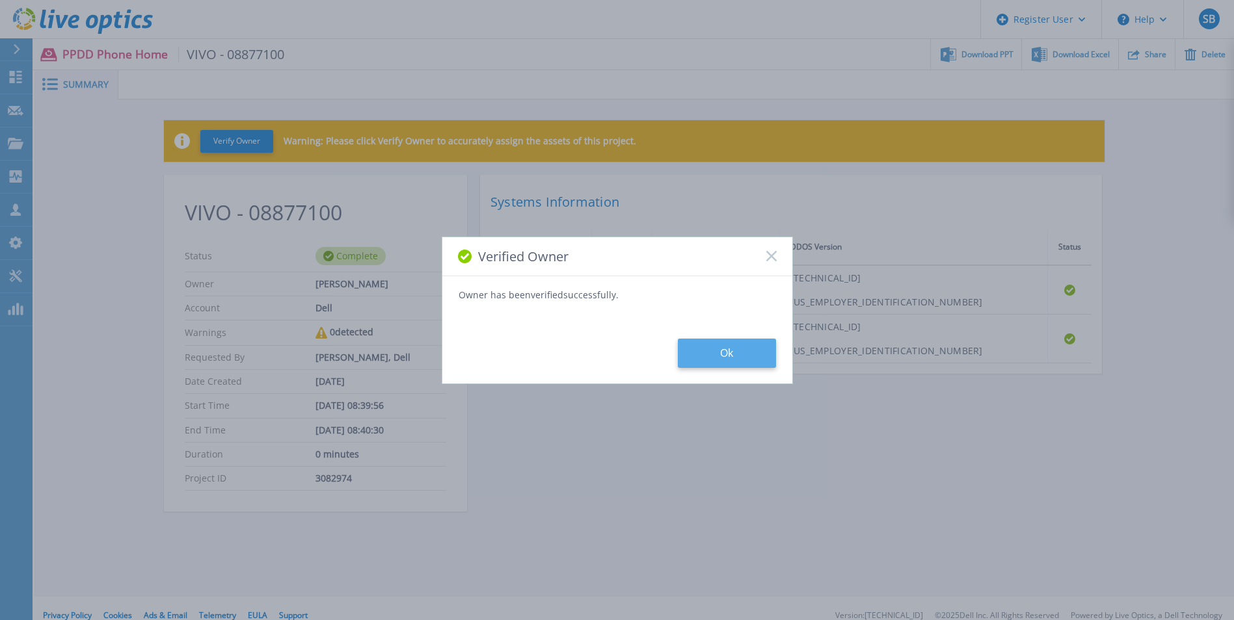
click at [700, 367] on button "Ok" at bounding box center [727, 353] width 98 height 29
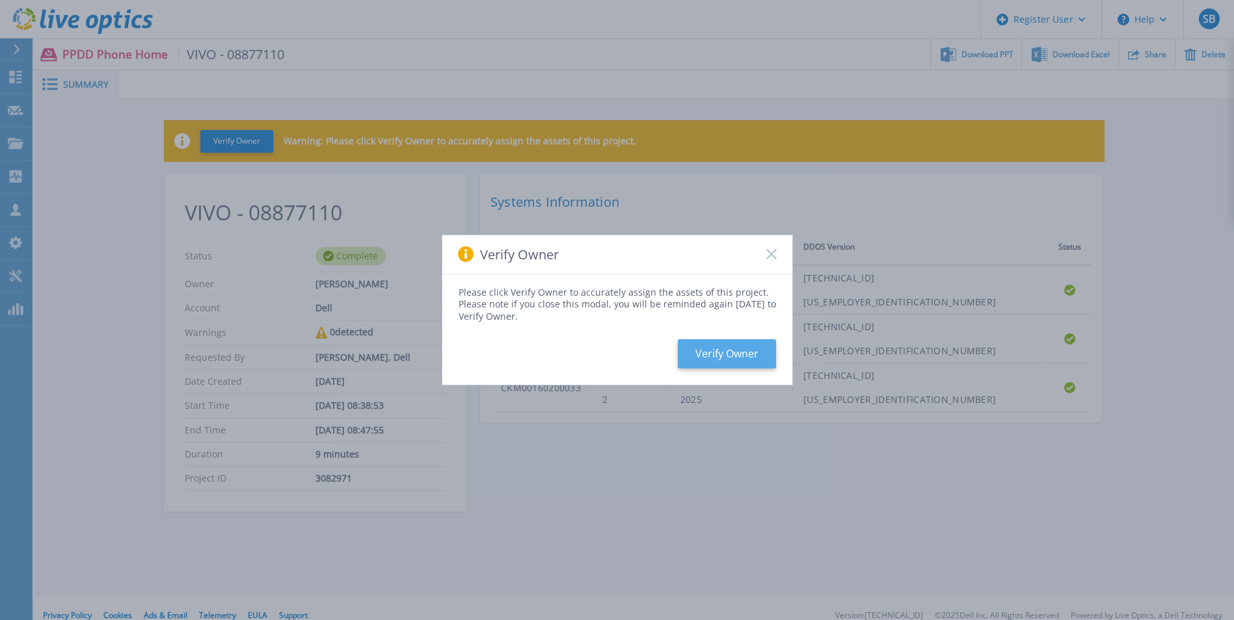
click at [691, 360] on button "Verify Owner" at bounding box center [727, 353] width 98 height 29
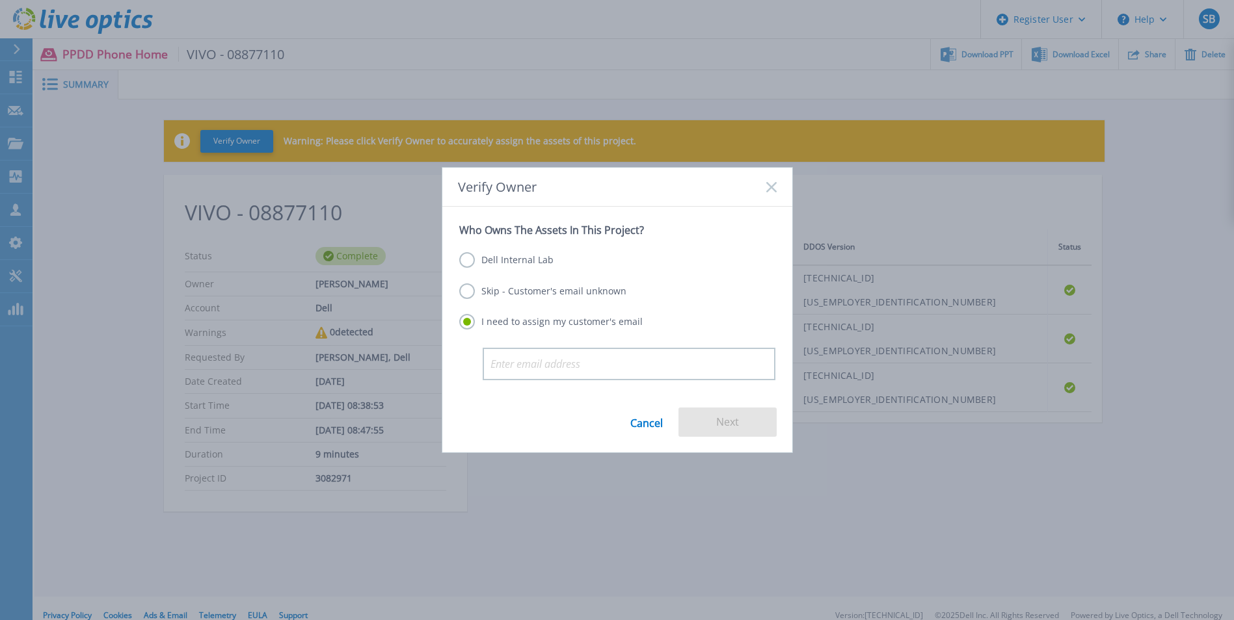
click at [473, 261] on label "Dell Internal Lab" at bounding box center [506, 260] width 94 height 16
click at [0, 0] on input "Dell Internal Lab" at bounding box center [0, 0] width 0 height 0
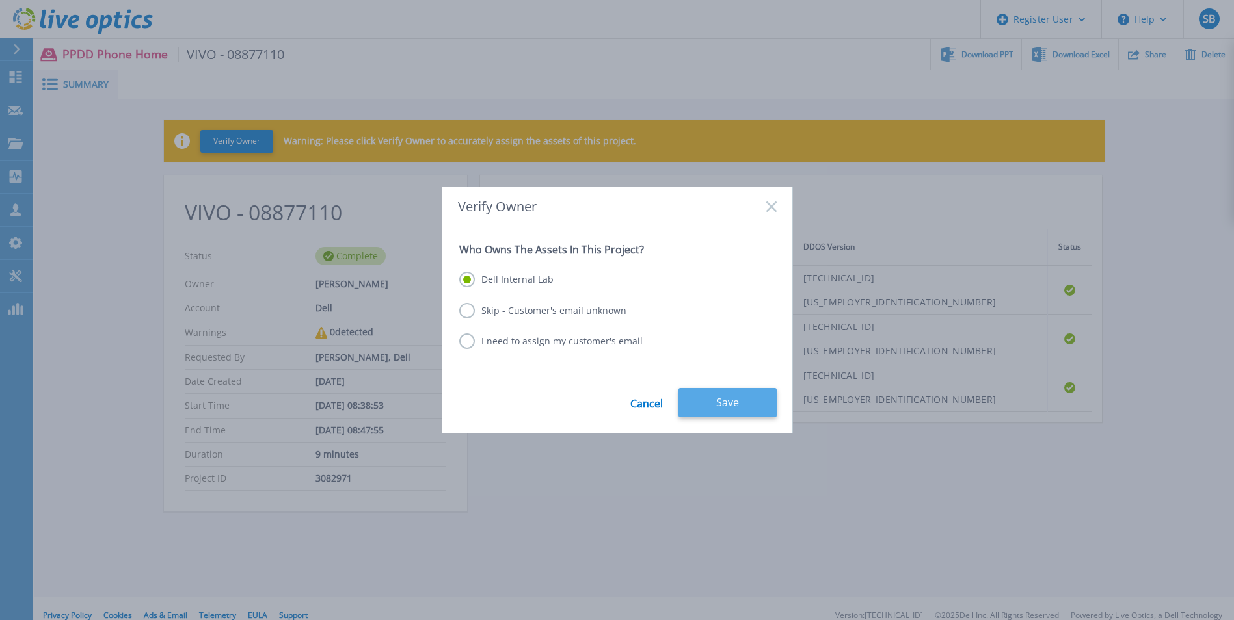
click at [767, 408] on button "Save" at bounding box center [727, 402] width 98 height 29
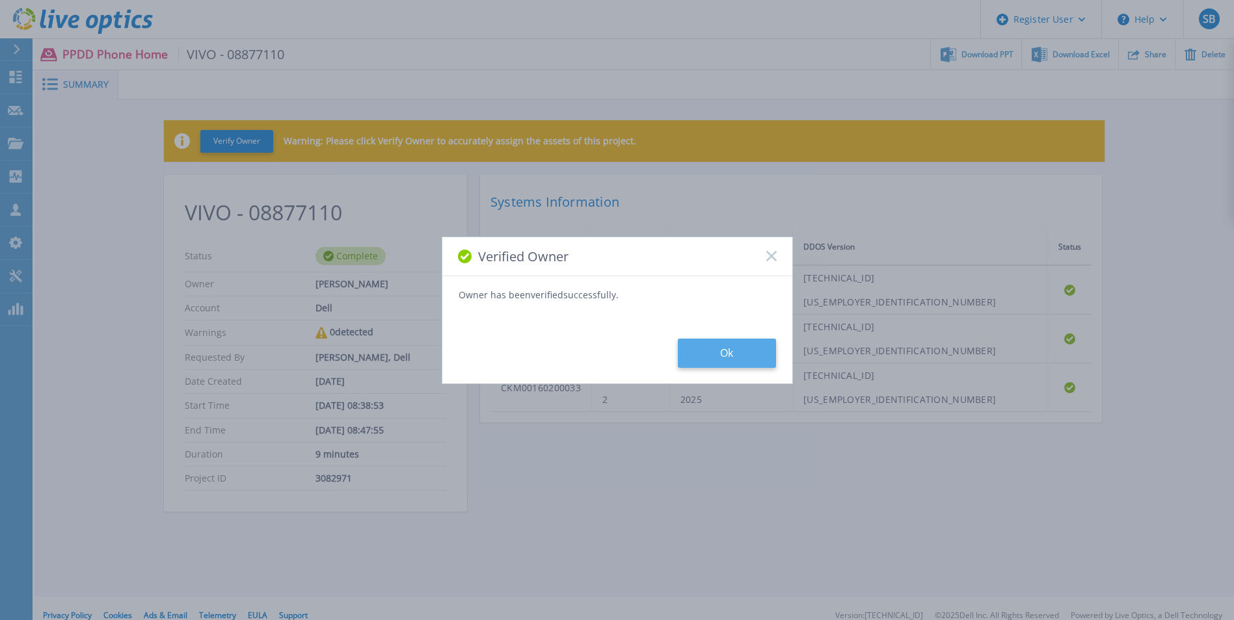
click at [749, 347] on button "Ok" at bounding box center [727, 353] width 98 height 29
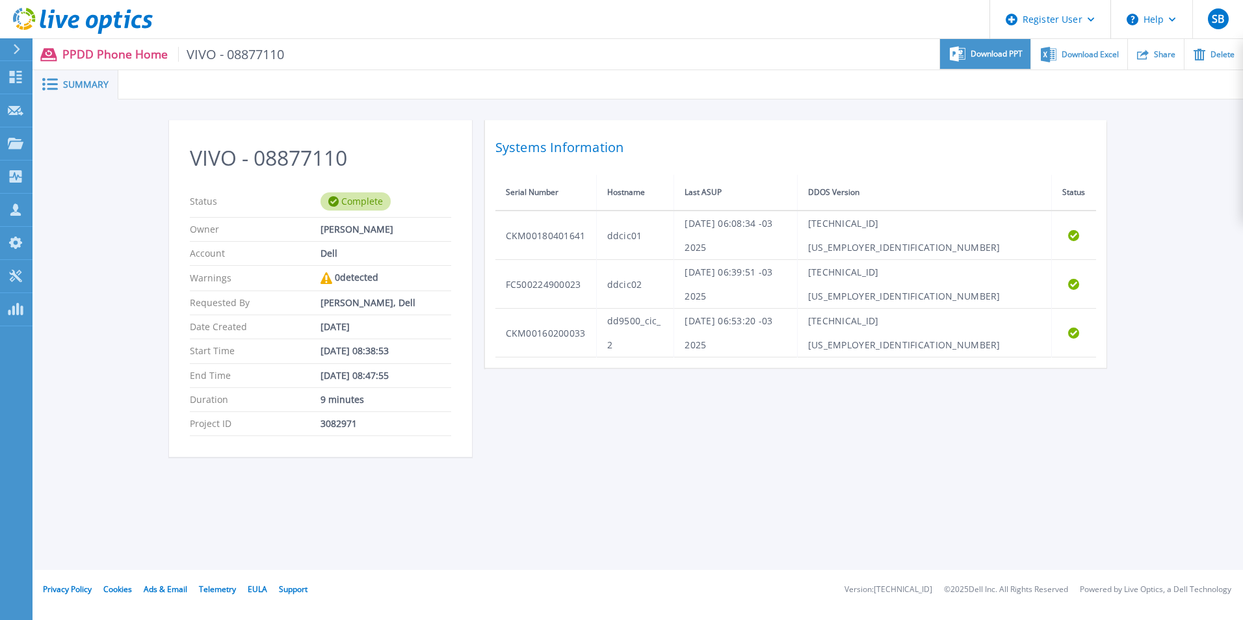
click at [965, 56] on icon at bounding box center [958, 53] width 16 height 15
drag, startPoint x: 1144, startPoint y: 260, endPoint x: 1137, endPoint y: 259, distance: 6.6
click at [1144, 260] on div "VIVO - 08877110 Status Complete Owner [PERSON_NAME] Account Dell Warnings 0 det…" at bounding box center [638, 295] width 1209 height 393
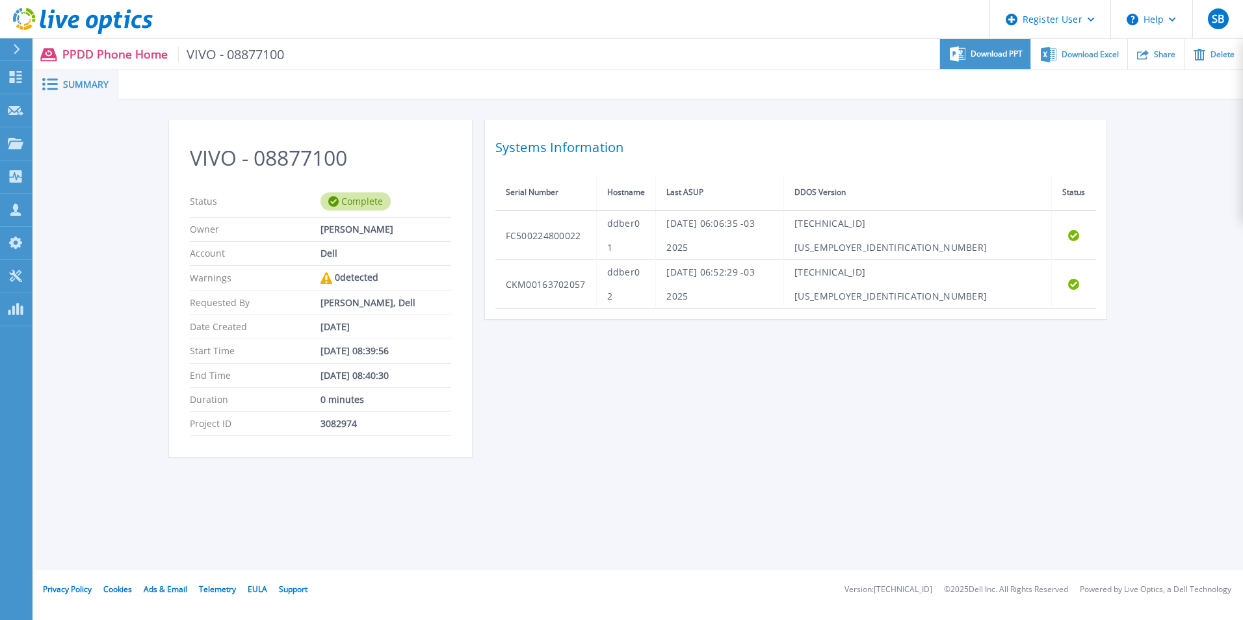
click at [990, 50] on span "Download PPT" at bounding box center [997, 54] width 52 height 8
click at [810, 442] on div "VIVO - 08877100 Status Complete Owner [PERSON_NAME] Account Dell Warnings 0 det…" at bounding box center [639, 296] width 940 height 352
click at [312, 152] on h2 "VIVO - 08877100" at bounding box center [320, 158] width 261 height 24
click at [313, 152] on h2 "VIVO - 08877100" at bounding box center [320, 158] width 261 height 24
copy h2 "08877100"
